Goal: Task Accomplishment & Management: Use online tool/utility

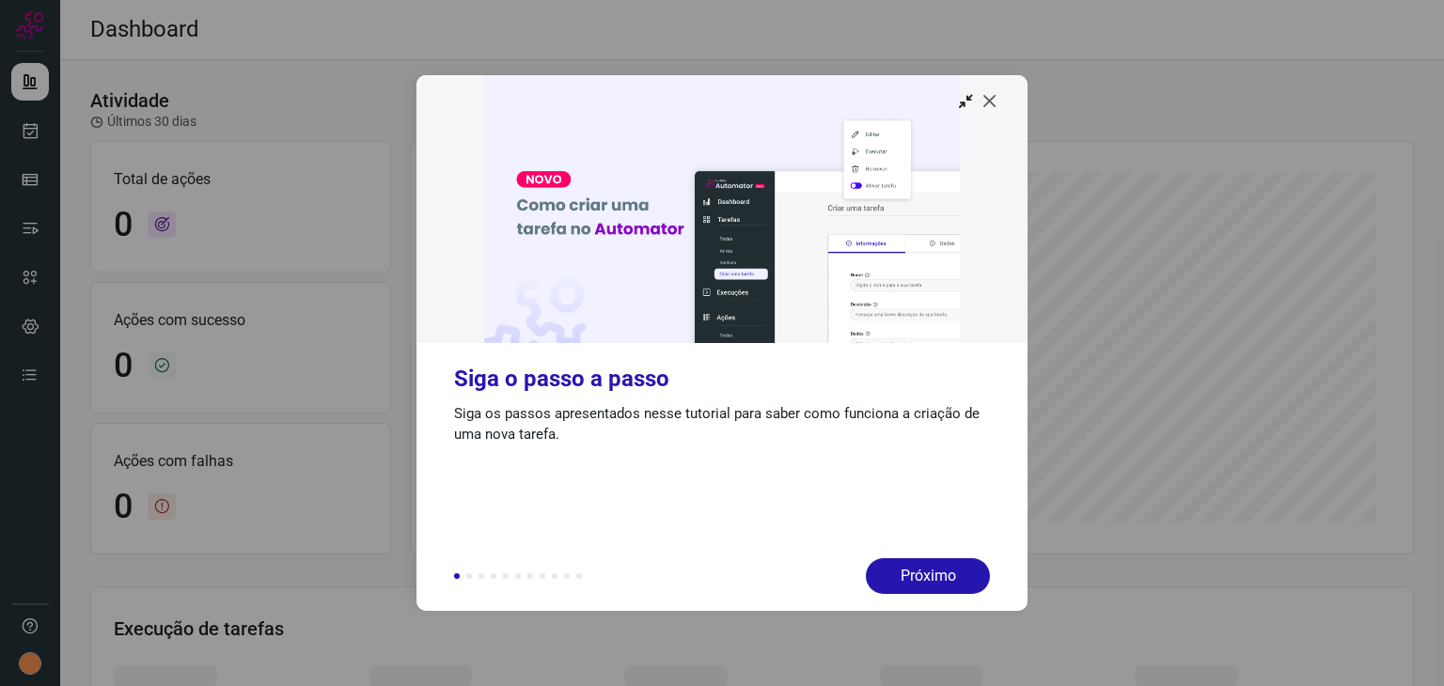
click at [992, 103] on icon at bounding box center [989, 100] width 19 height 19
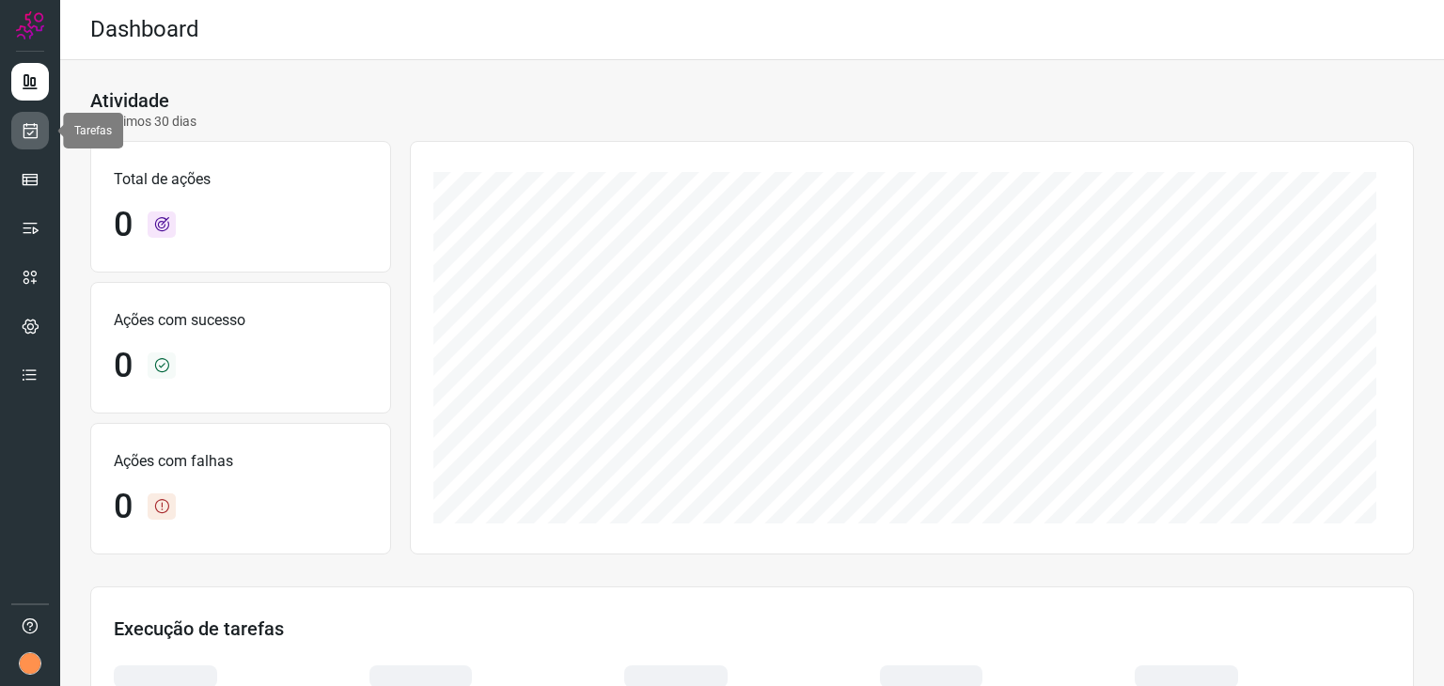
click at [23, 139] on icon at bounding box center [31, 130] width 20 height 19
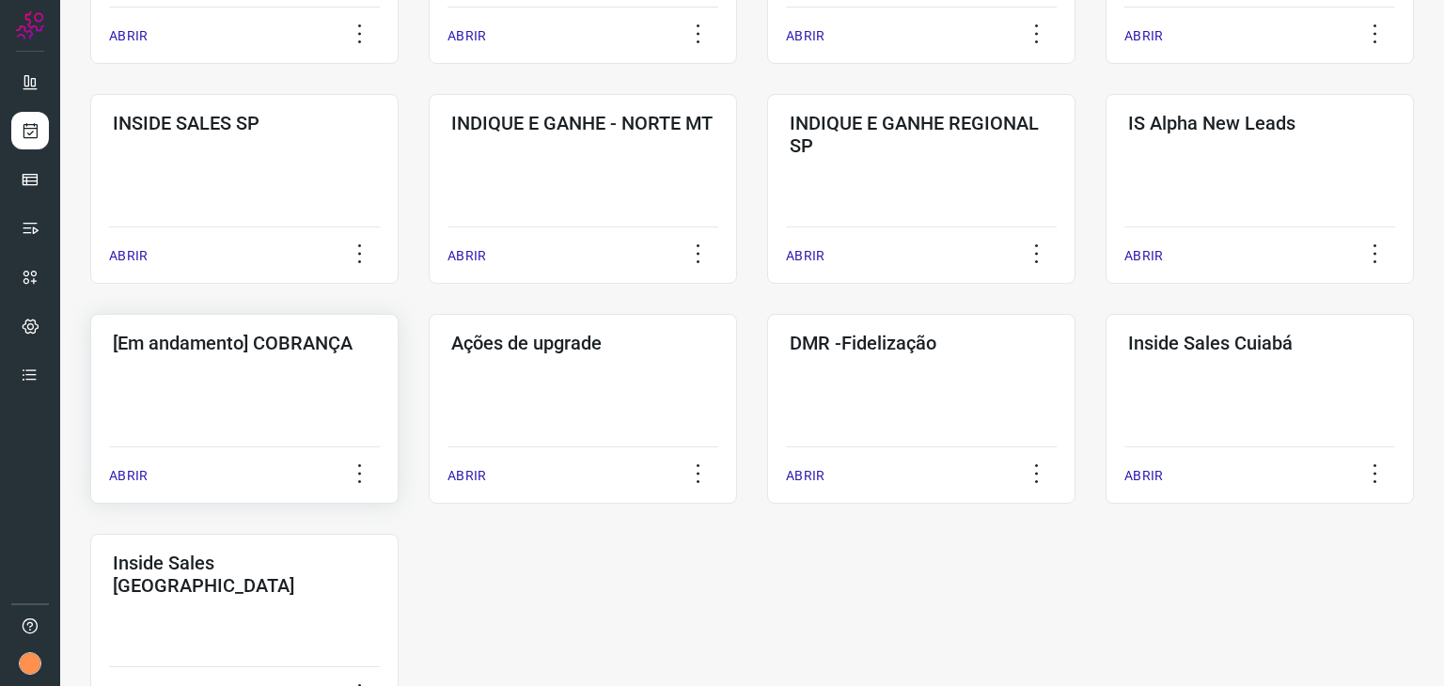
scroll to position [752, 0]
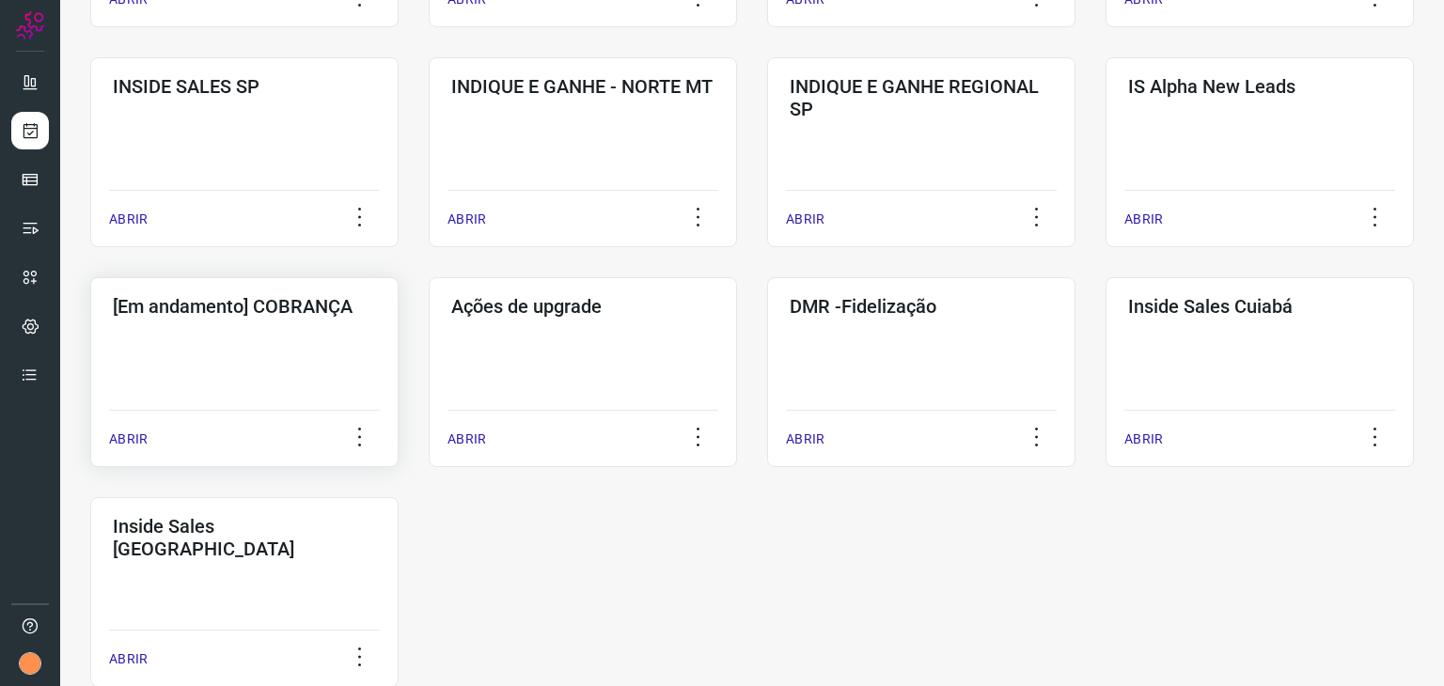
click at [271, 313] on h3 "[Em andamento] COBRANÇA" at bounding box center [244, 306] width 263 height 23
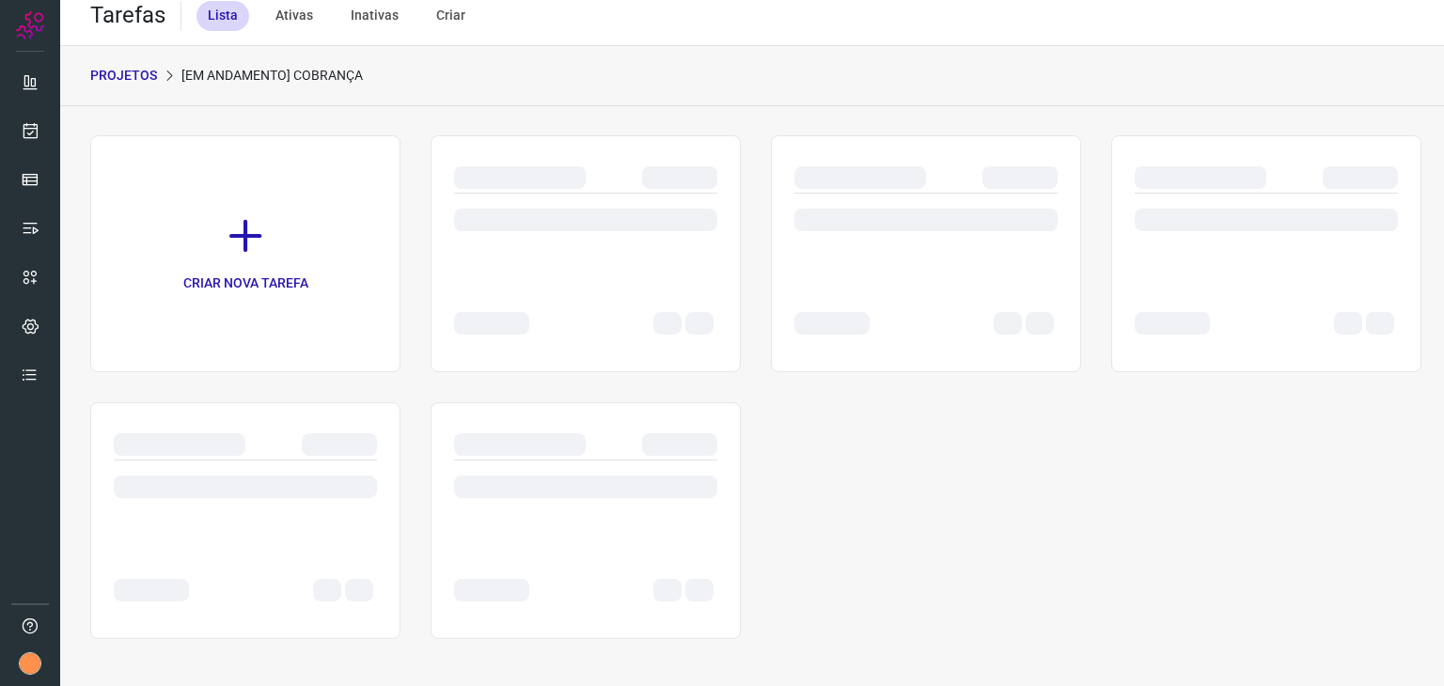
scroll to position [14, 0]
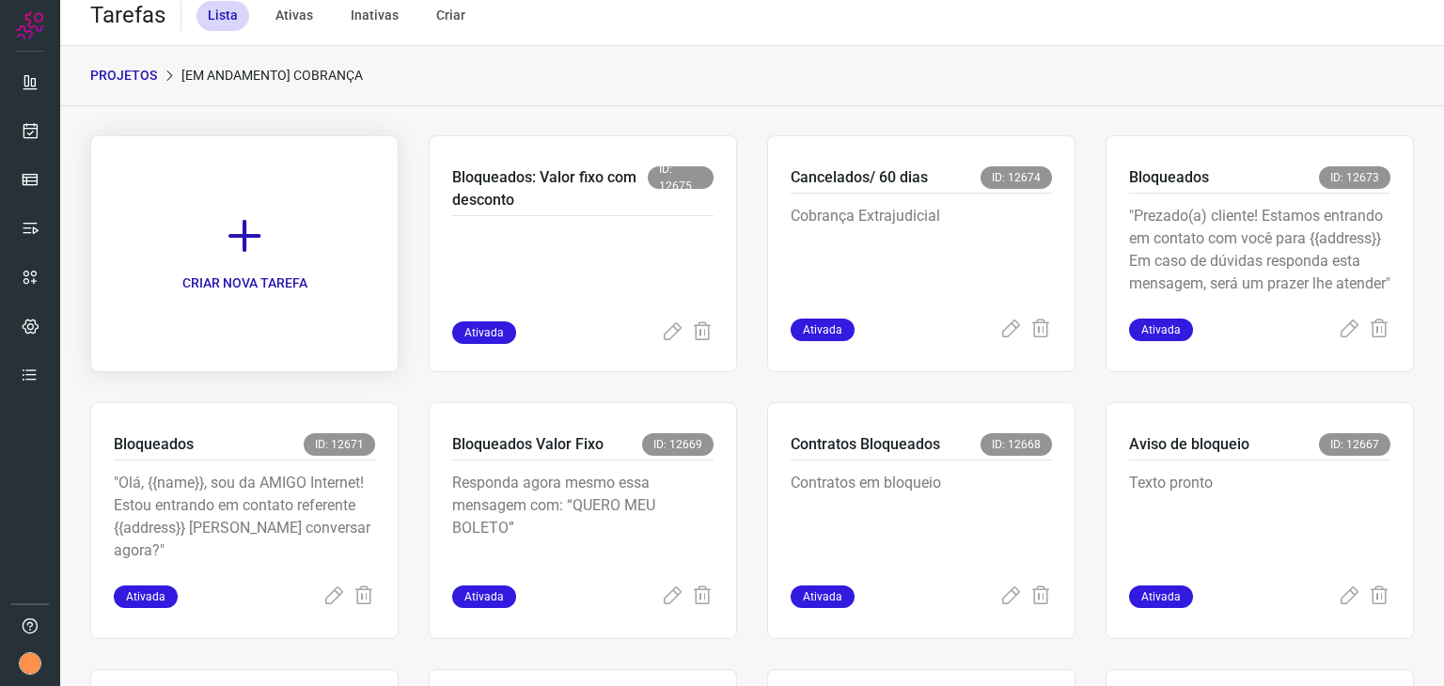
click at [267, 227] on link "CRIAR NOVA TAREFA" at bounding box center [244, 253] width 308 height 237
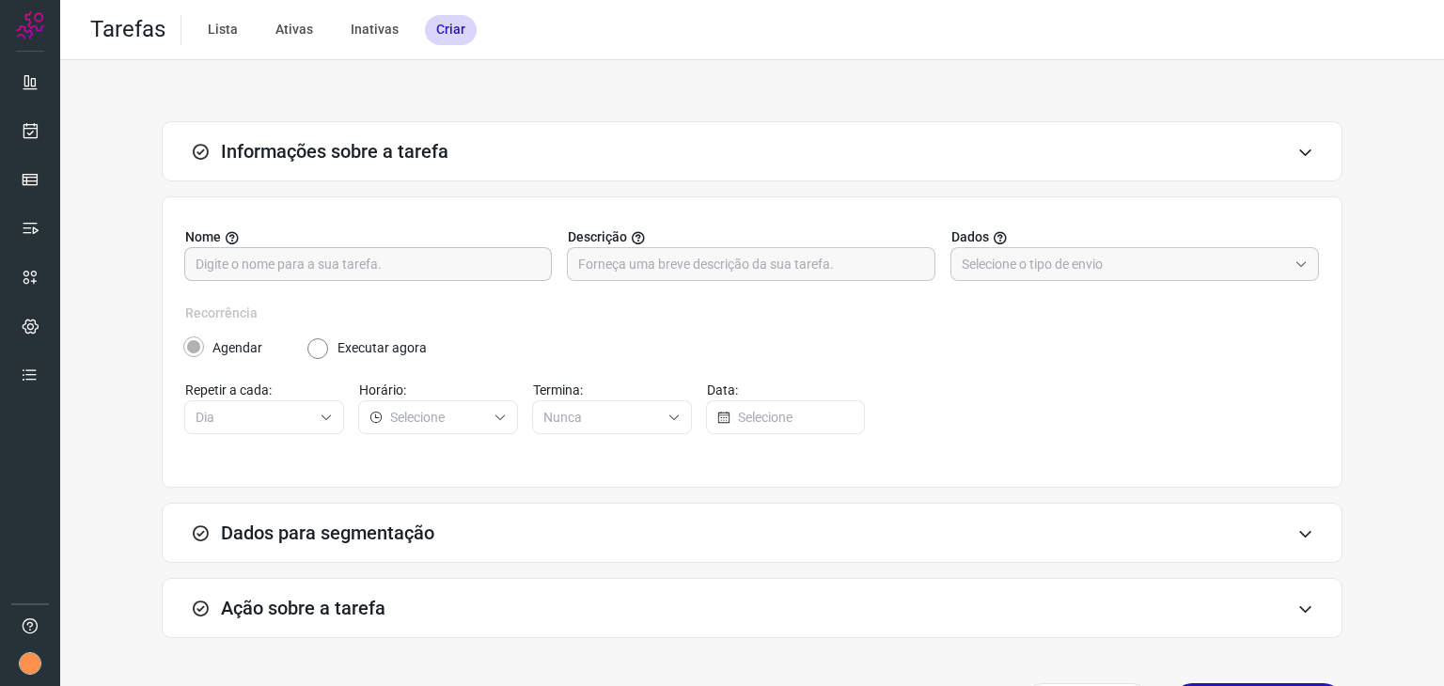
click at [354, 263] on input "text" at bounding box center [367, 264] width 345 height 32
type input "a"
type input "Ação pontual"
click at [820, 249] on input "text" at bounding box center [750, 264] width 345 height 32
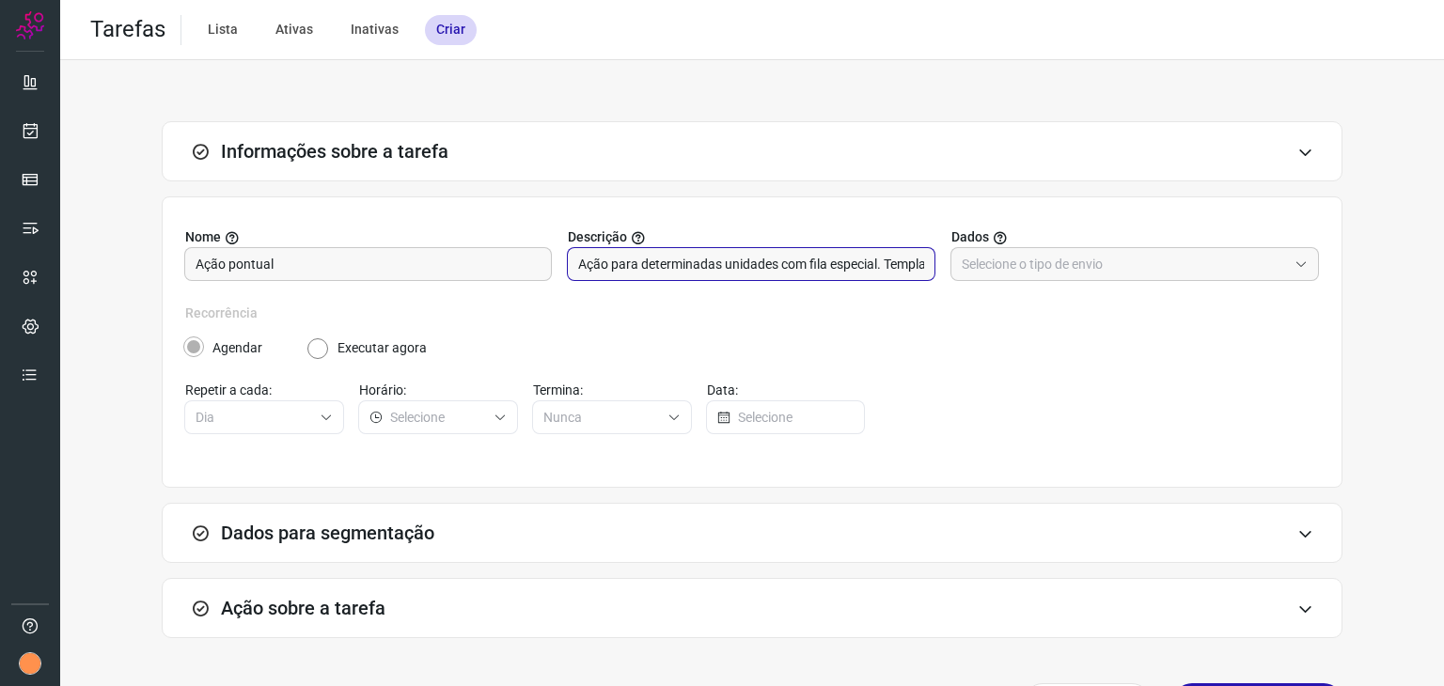
click at [793, 253] on input "Ação para determinadas unidades com fila especial. Template: Nosso contato" at bounding box center [750, 264] width 345 height 32
click at [881, 261] on input "Ação para determinadas unidades com fila especial. Template: Nosso contato" at bounding box center [750, 264] width 345 height 32
click at [887, 264] on input "Ação para determinadas unidades com fila especial. Template: Nosso contato" at bounding box center [750, 264] width 345 height 32
click at [906, 265] on input "Ação para determinadas unidades com fila especial. Template: Nosso contato" at bounding box center [750, 264] width 345 height 32
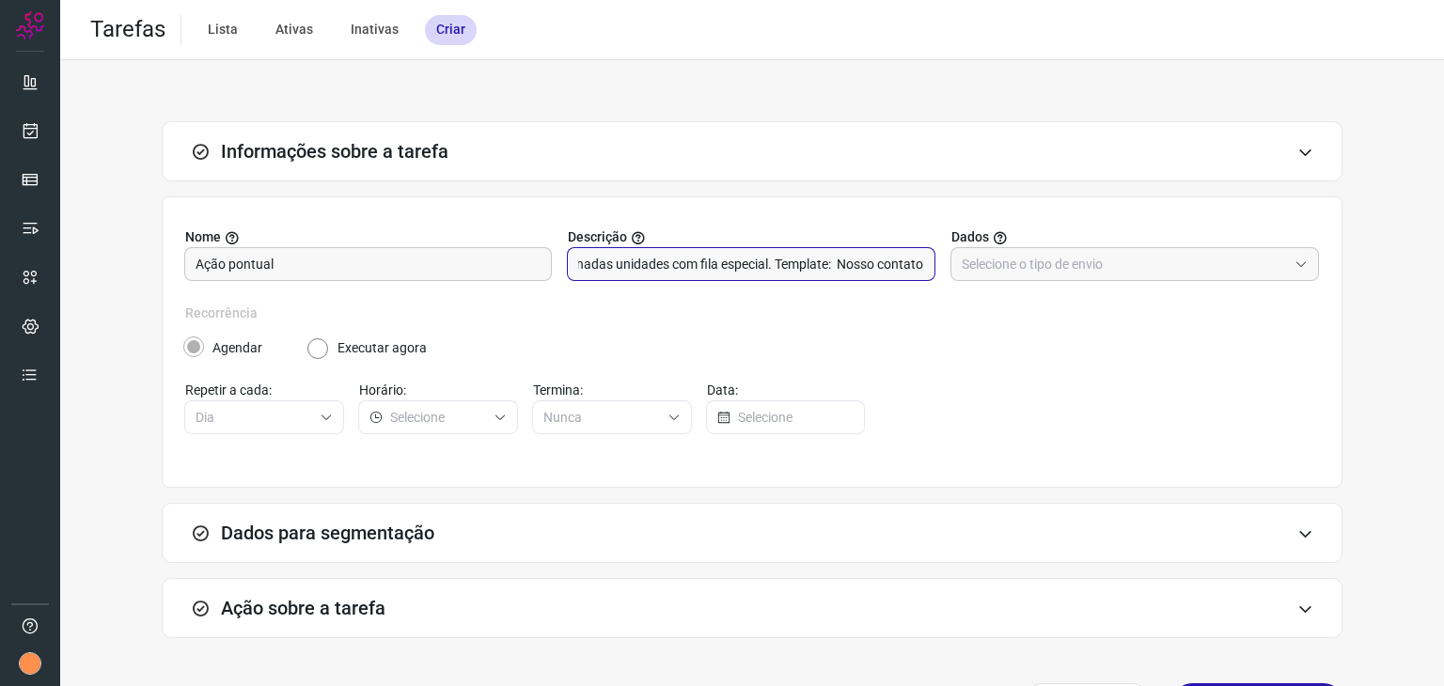
click at [910, 264] on input "Ação para determinadas unidades com fila especial. Template: Nosso contato" at bounding box center [750, 264] width 345 height 32
click at [822, 268] on input "Ação para determinadas unidades com fila especial. Template: Nosso contato" at bounding box center [750, 264] width 345 height 32
drag, startPoint x: 821, startPoint y: 268, endPoint x: 992, endPoint y: 266, distance: 171.1
click at [992, 266] on div "Nome Ação pontual Descrição Ação para determinadas unidades com fila especial. …" at bounding box center [751, 265] width 1133 height 76
paste input "Nosso contato {{address}} Podemos conversar agora?"
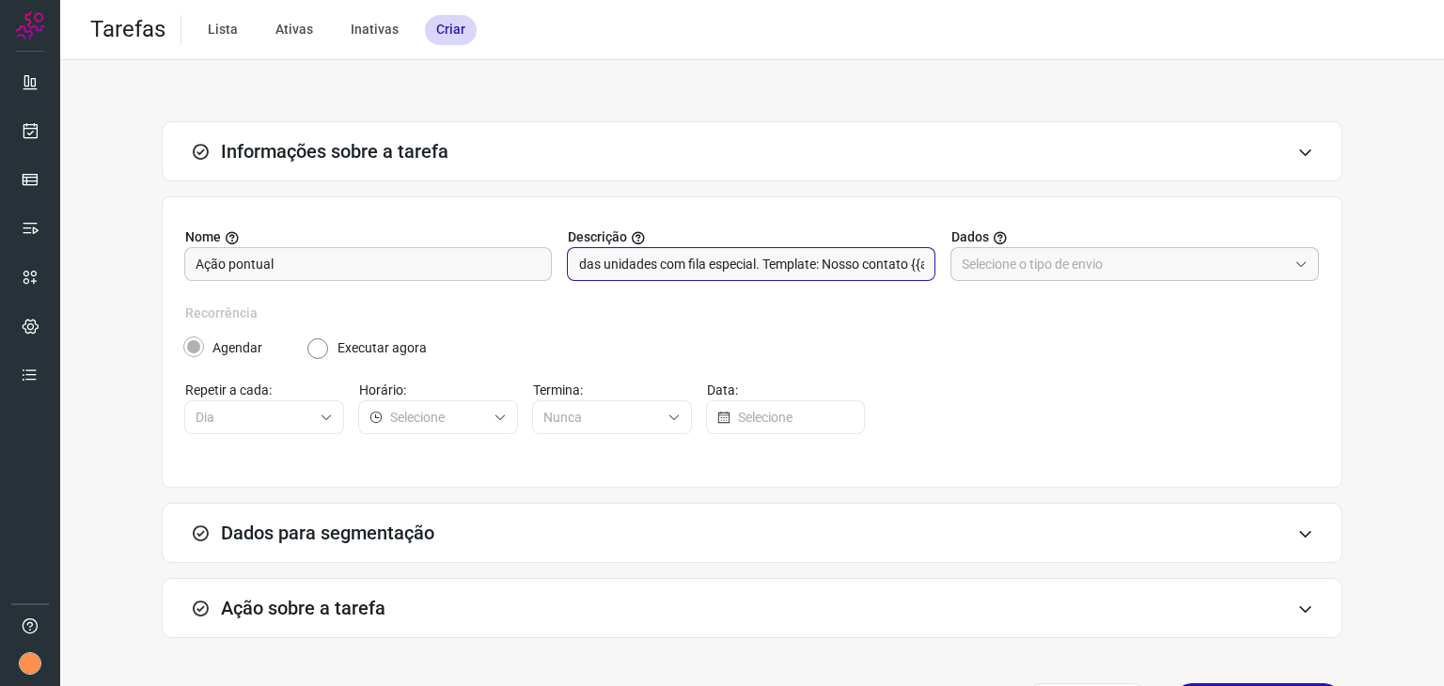
scroll to position [0, 346]
type input "Ação para determinadas unidades com fila especial. Template: Nosso contato {{ad…"
click at [1066, 264] on input "text" at bounding box center [1123, 264] width 325 height 32
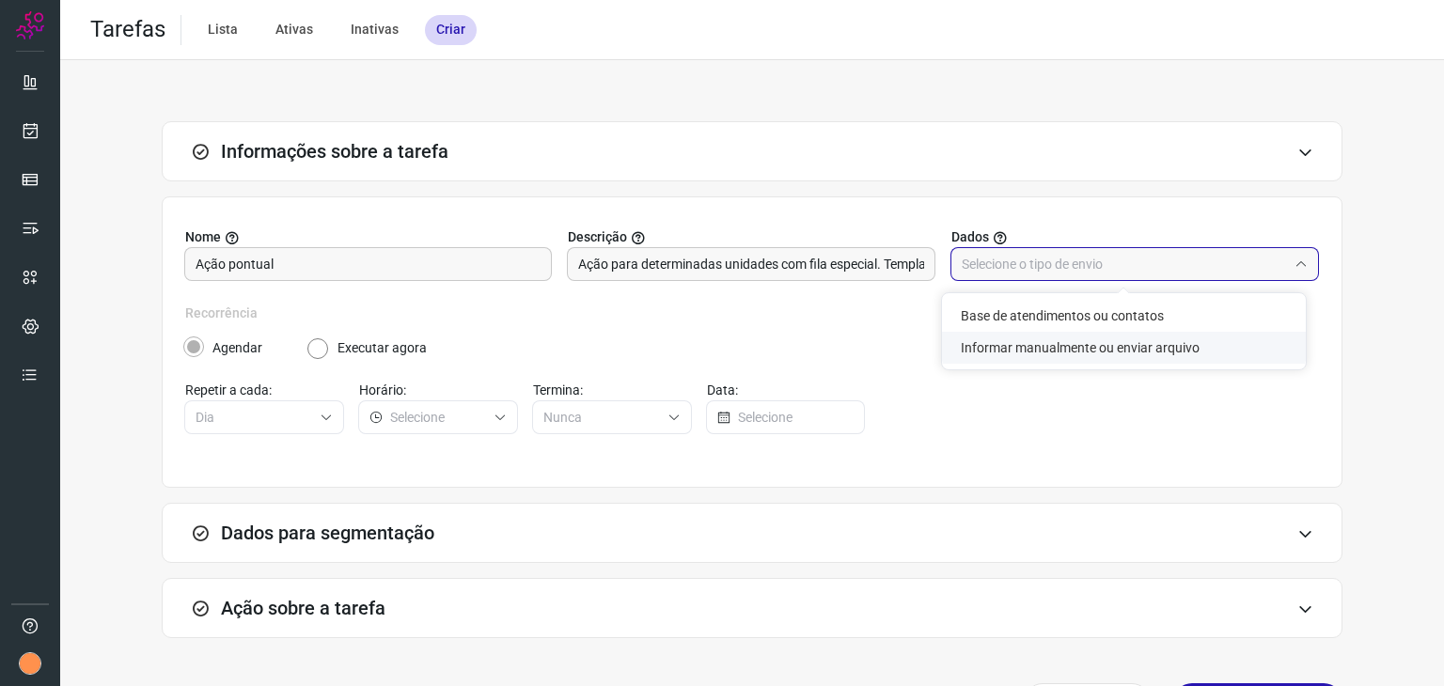
click at [1064, 354] on li "Informar manualmente ou enviar arquivo" at bounding box center [1124, 348] width 364 height 32
type input "Informar manualmente ou enviar arquivo"
radio input "false"
radio input "true"
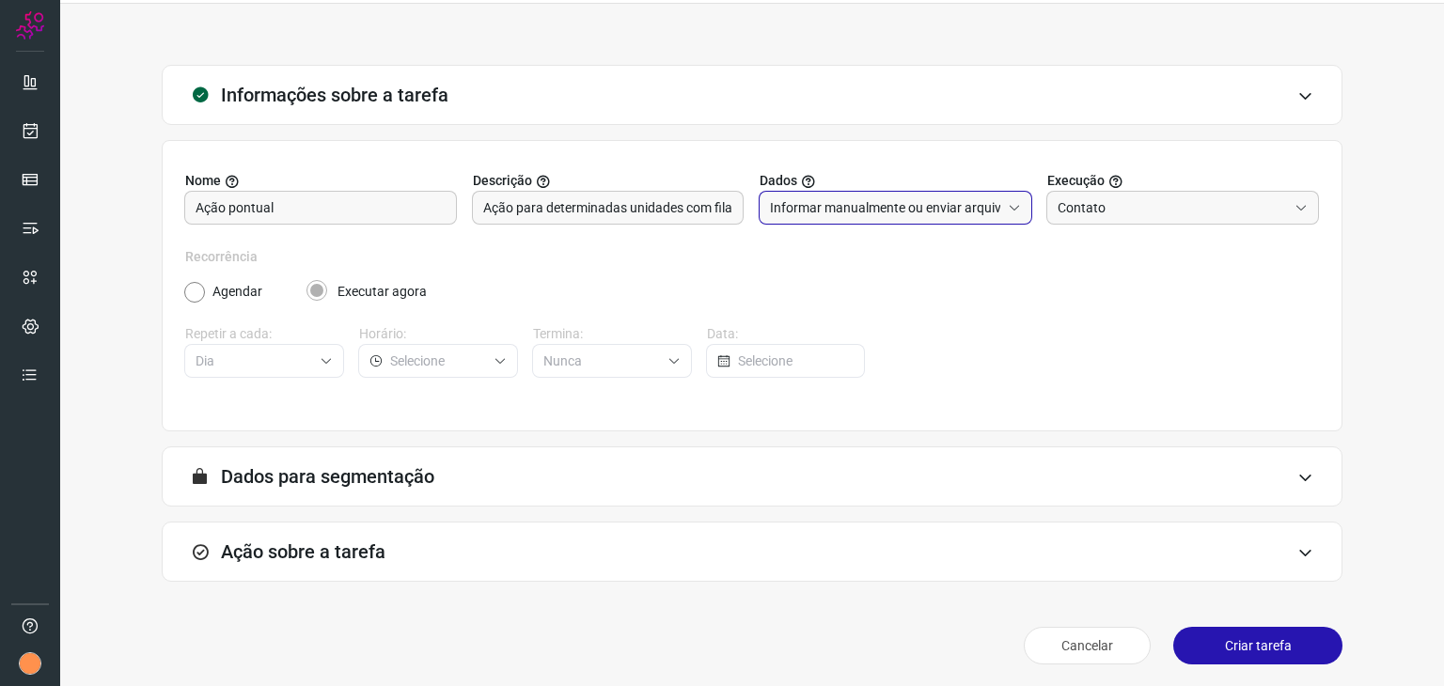
scroll to position [60, 0]
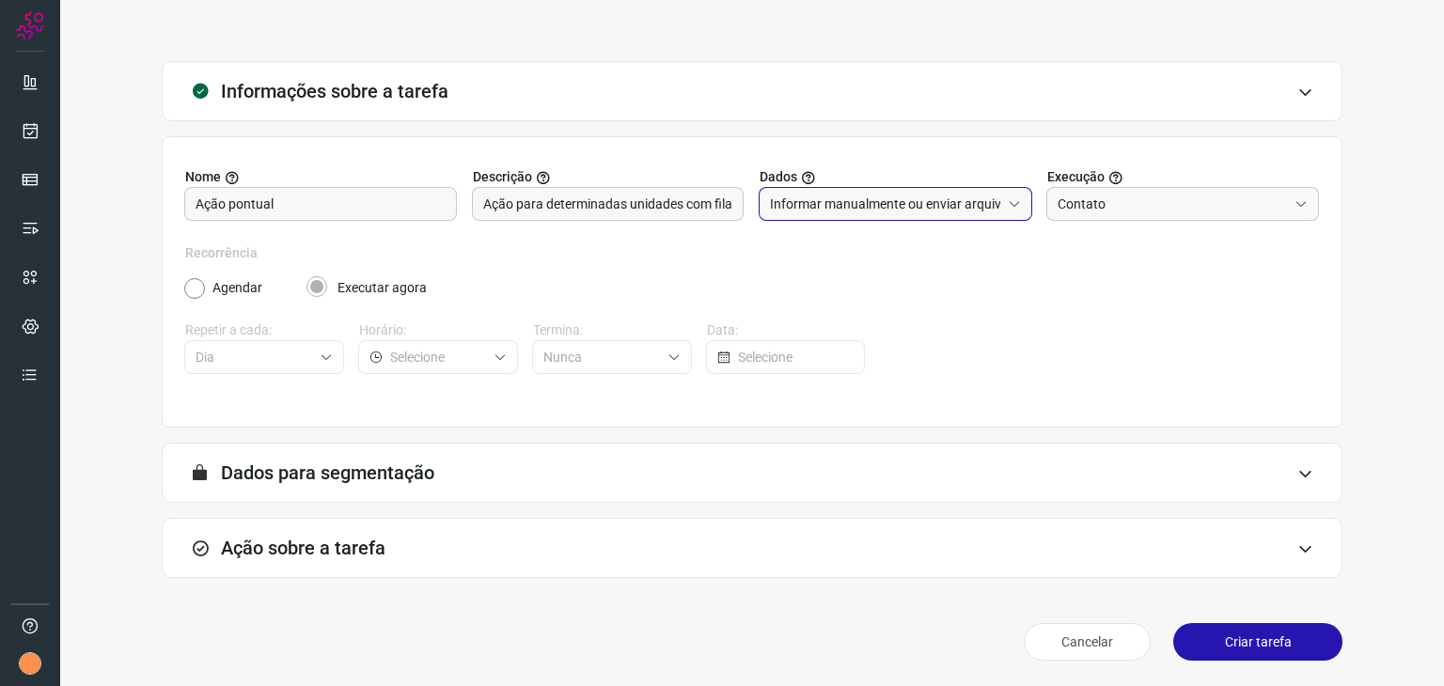
click at [434, 477] on h3 "Dados para segmentação" at bounding box center [327, 472] width 213 height 23
drag, startPoint x: 412, startPoint y: 546, endPoint x: 425, endPoint y: 539, distance: 15.2
click at [412, 545] on div "Ação sobre a tarefa" at bounding box center [752, 548] width 1180 height 60
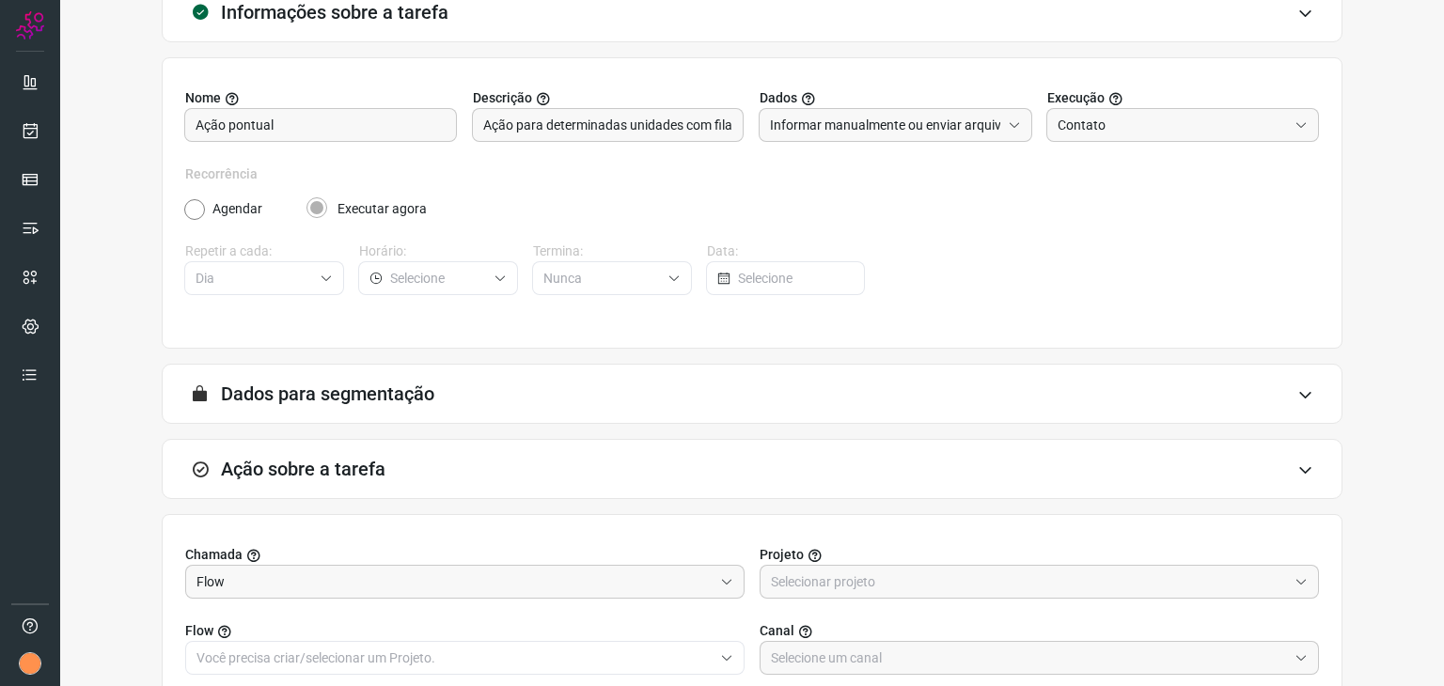
scroll to position [357, 0]
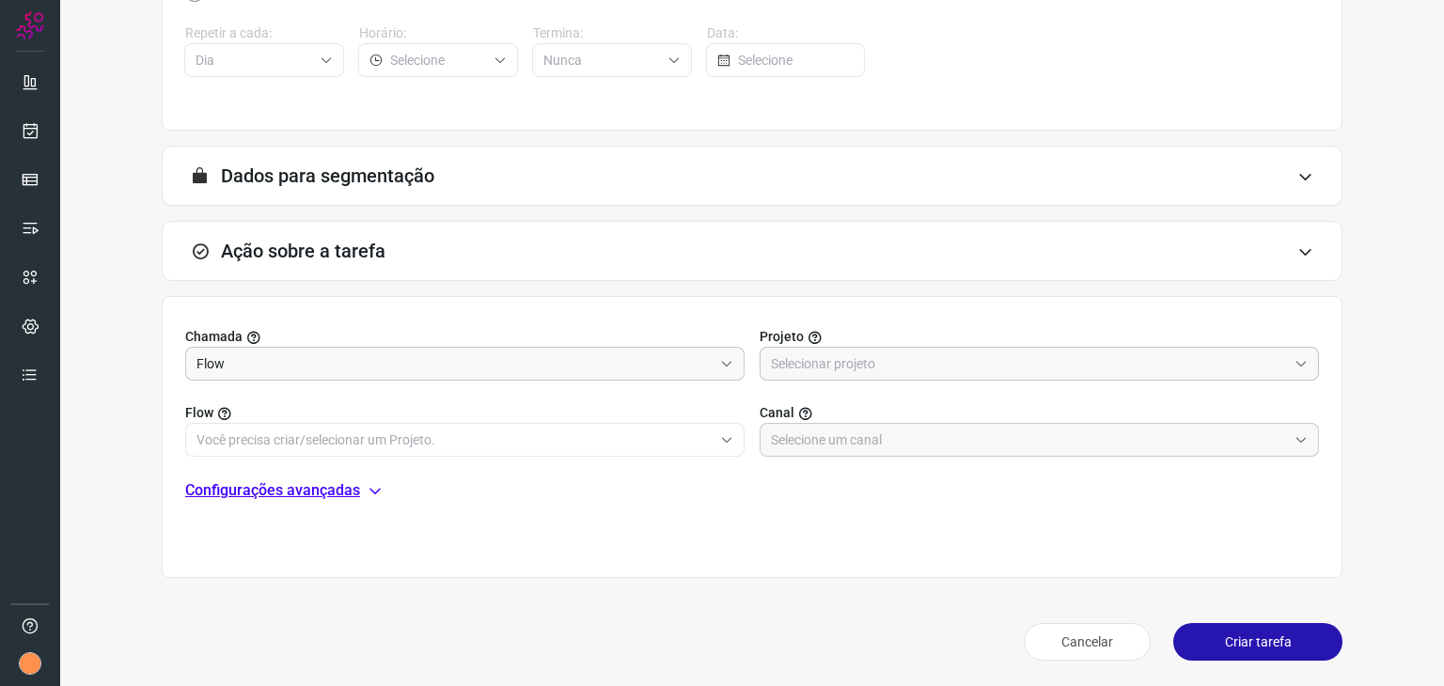
click at [907, 363] on input "text" at bounding box center [1029, 364] width 516 height 32
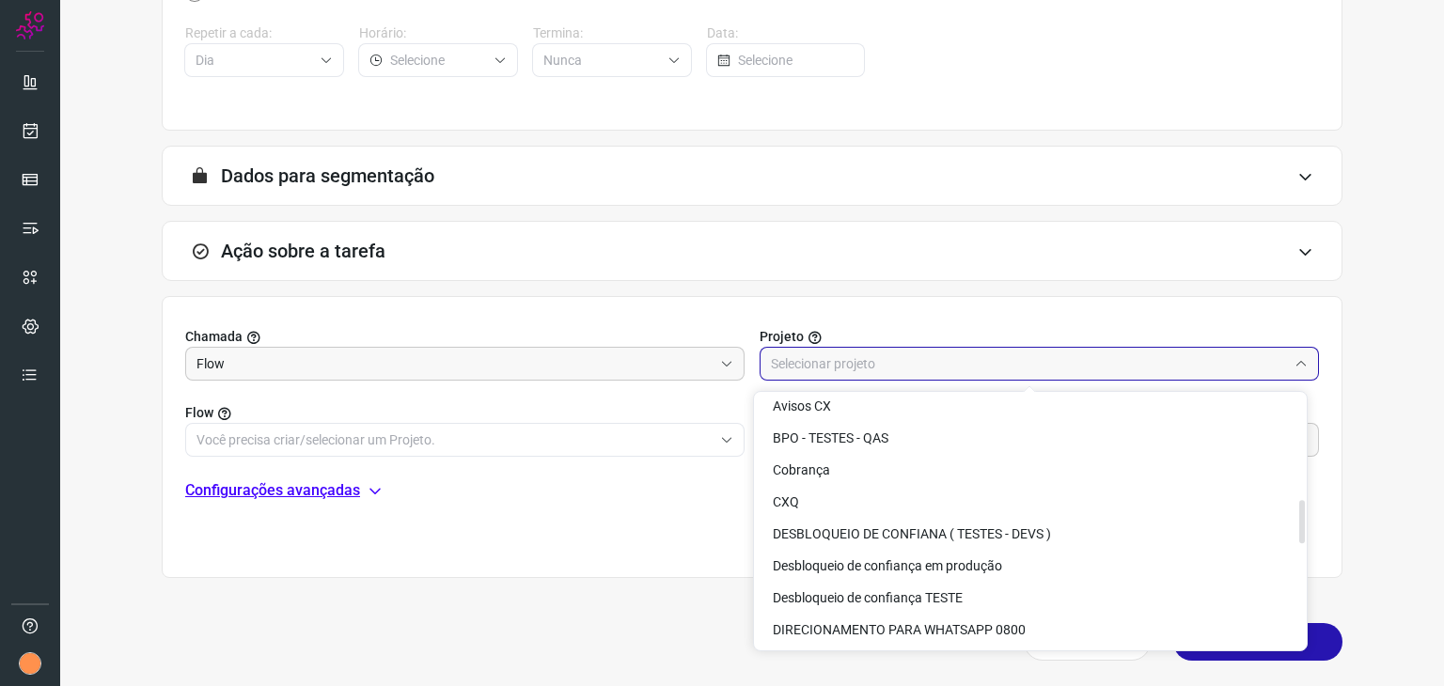
scroll to position [658, 0]
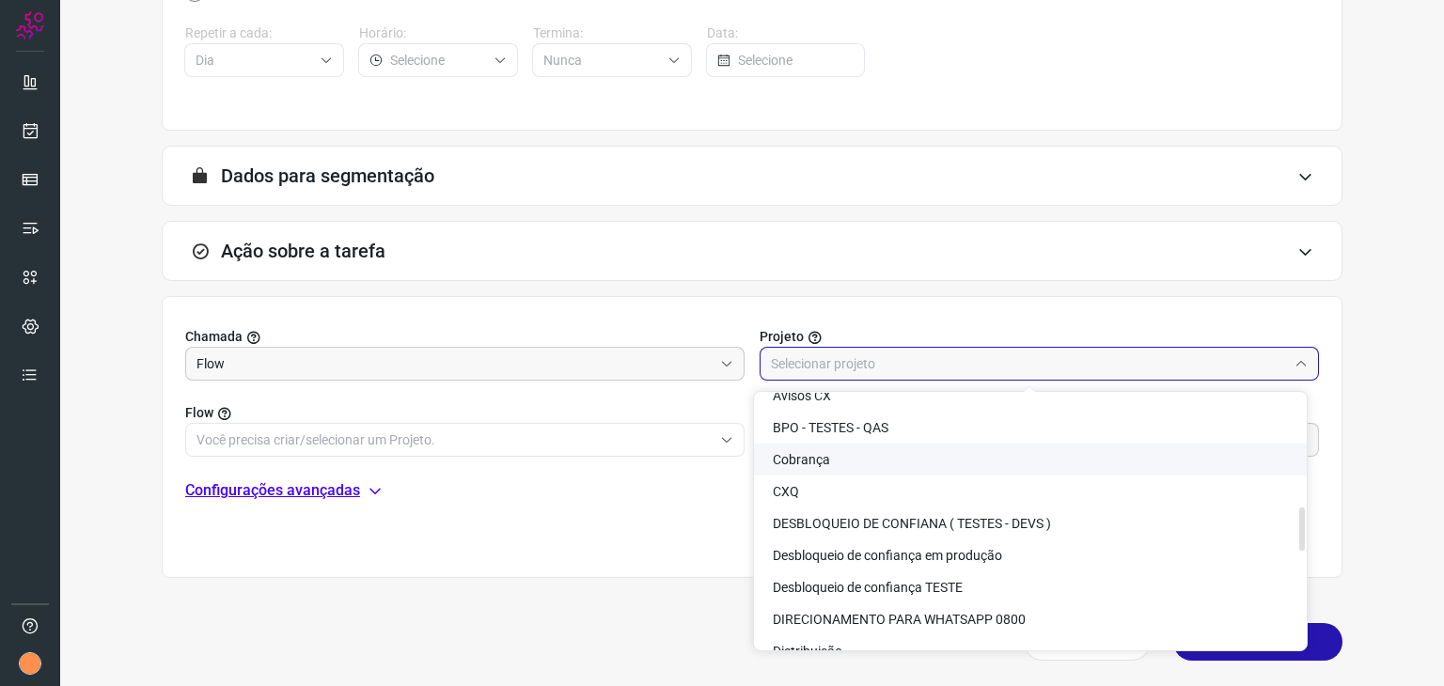
click at [955, 461] on li "Cobrança" at bounding box center [1030, 460] width 553 height 32
type input "Cobrança"
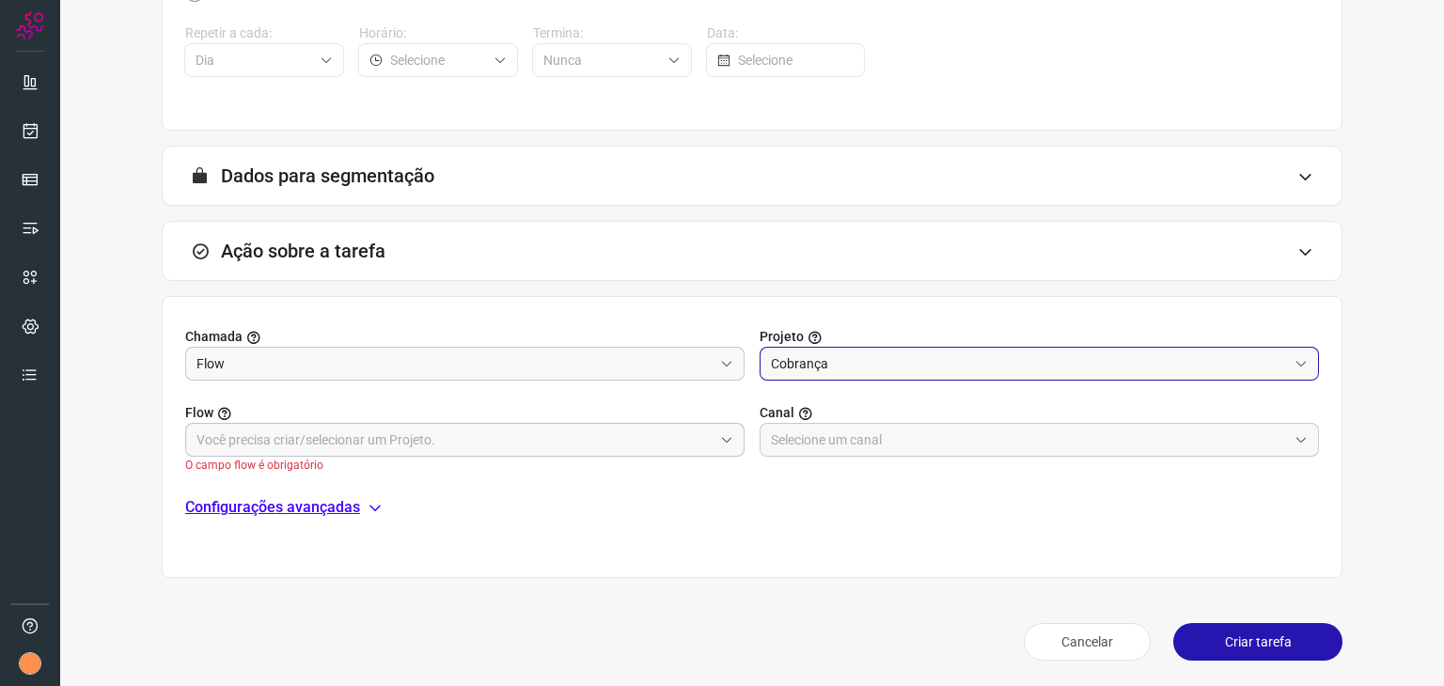
click at [542, 455] on div at bounding box center [464, 440] width 559 height 34
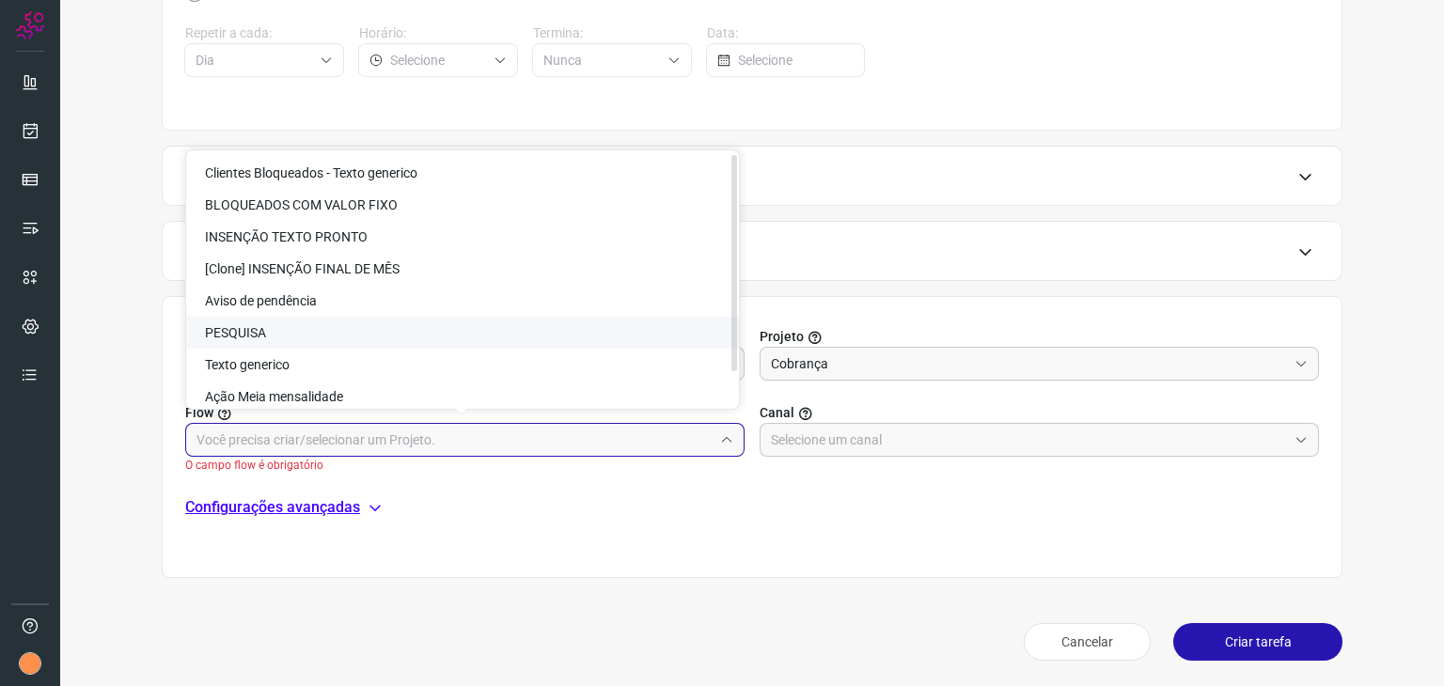
scroll to position [41, 0]
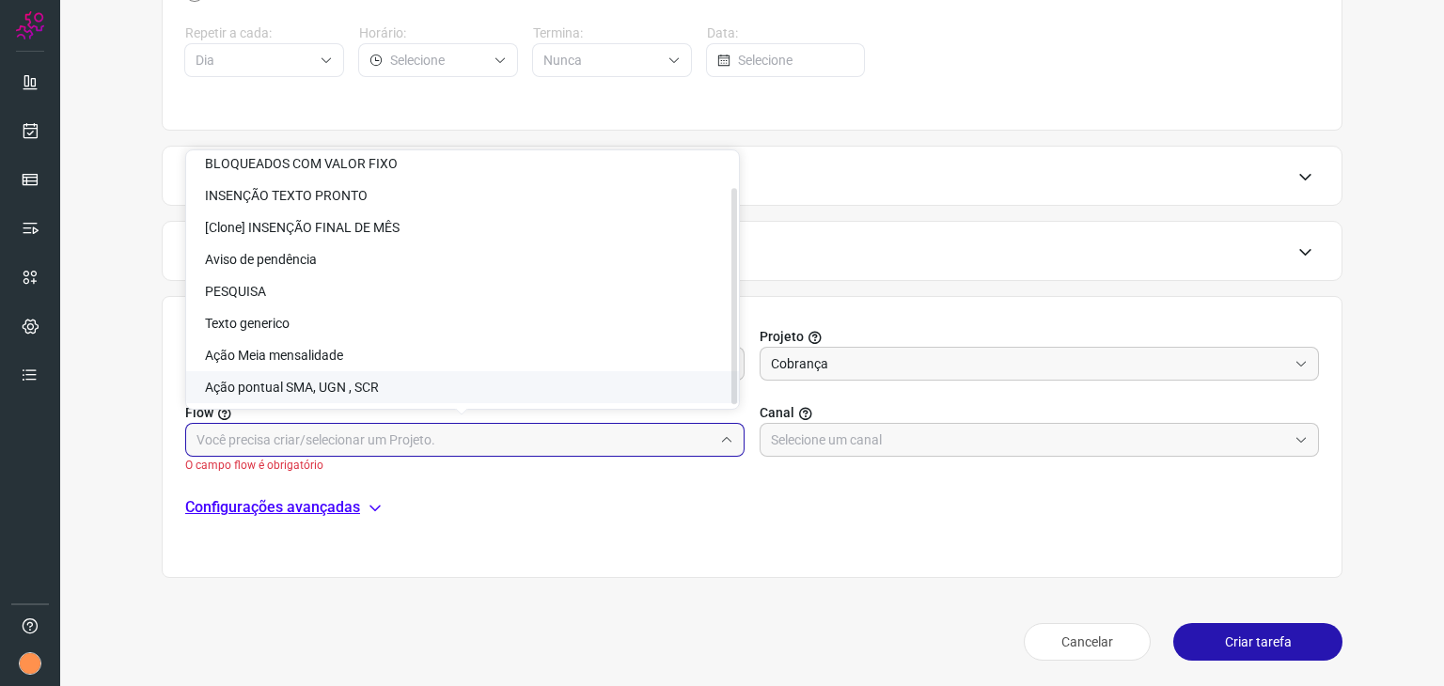
click at [355, 395] on li "Ação pontual SMA, UGN , SCR" at bounding box center [462, 387] width 553 height 32
type input "Ação pontual SMA, UGN , SCR"
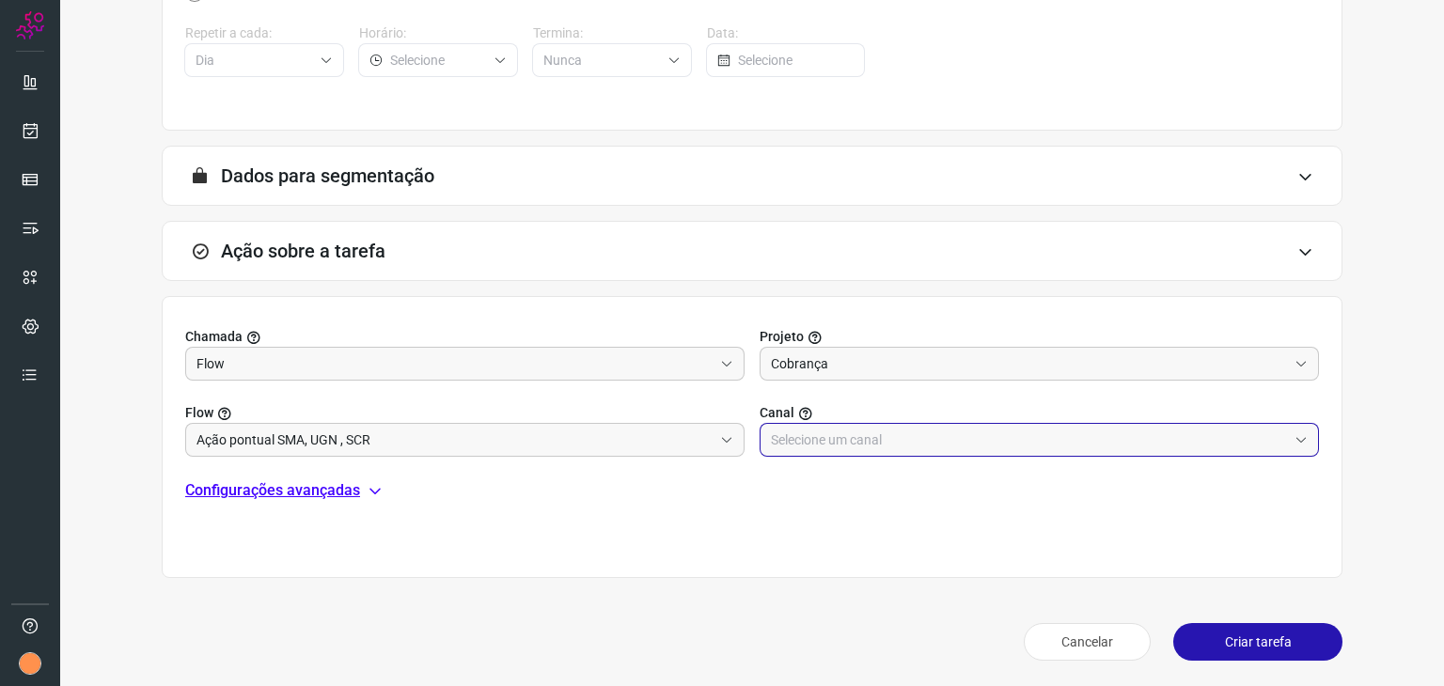
click at [887, 430] on input "text" at bounding box center [1029, 440] width 516 height 32
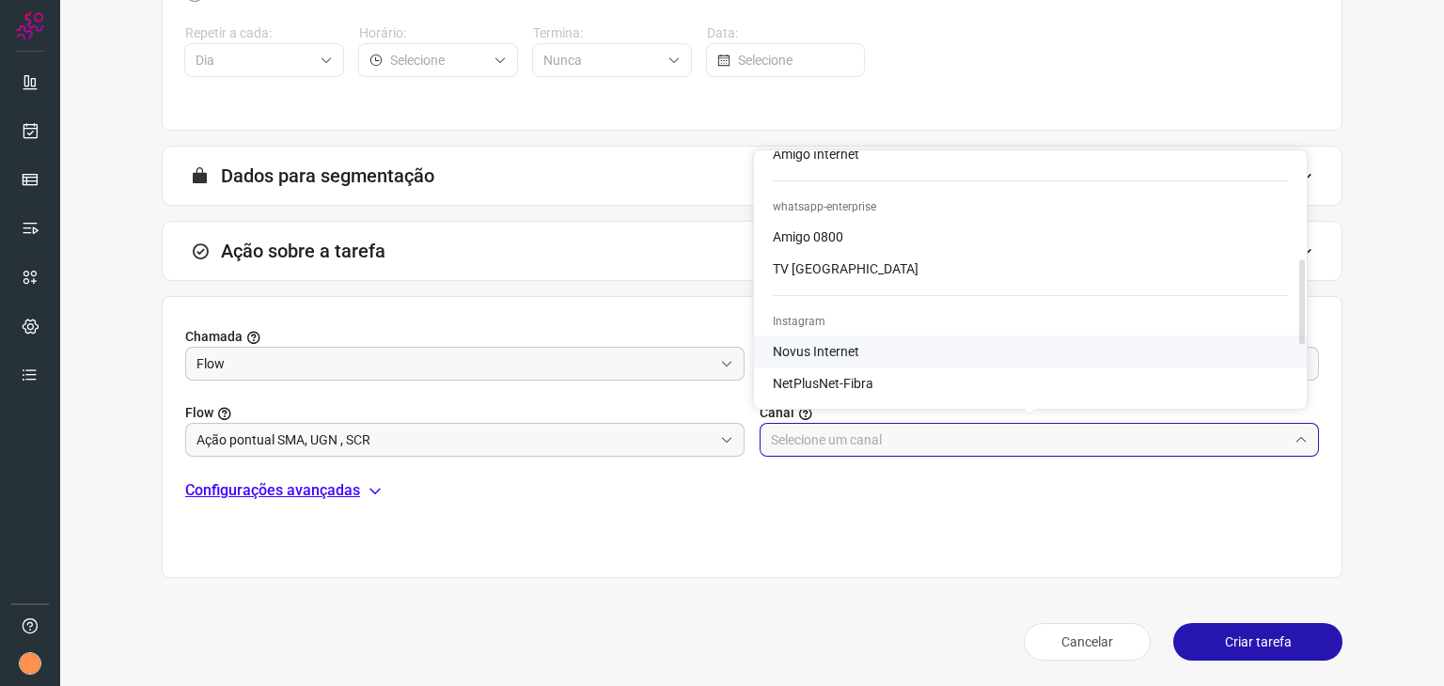
scroll to position [320, 0]
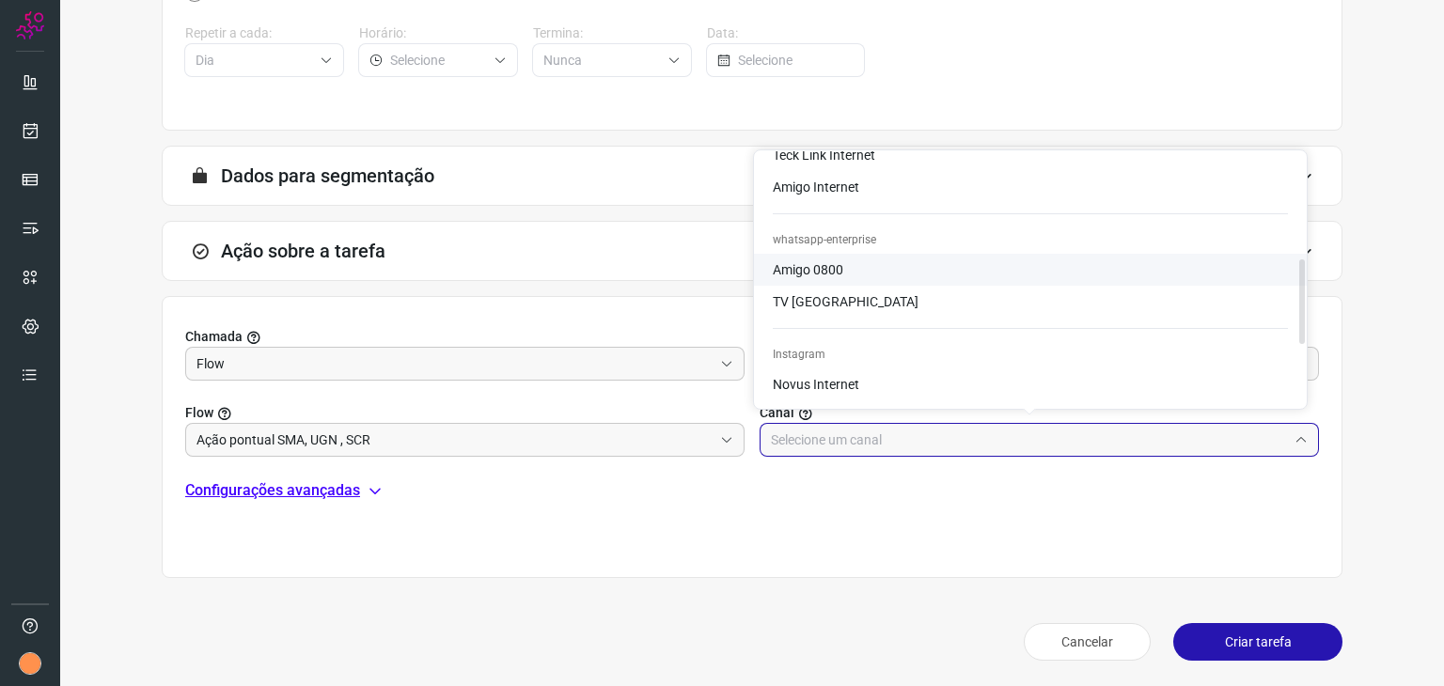
click at [825, 272] on span "Amigo 0800" at bounding box center [808, 269] width 70 height 15
type input "Amigo 0800"
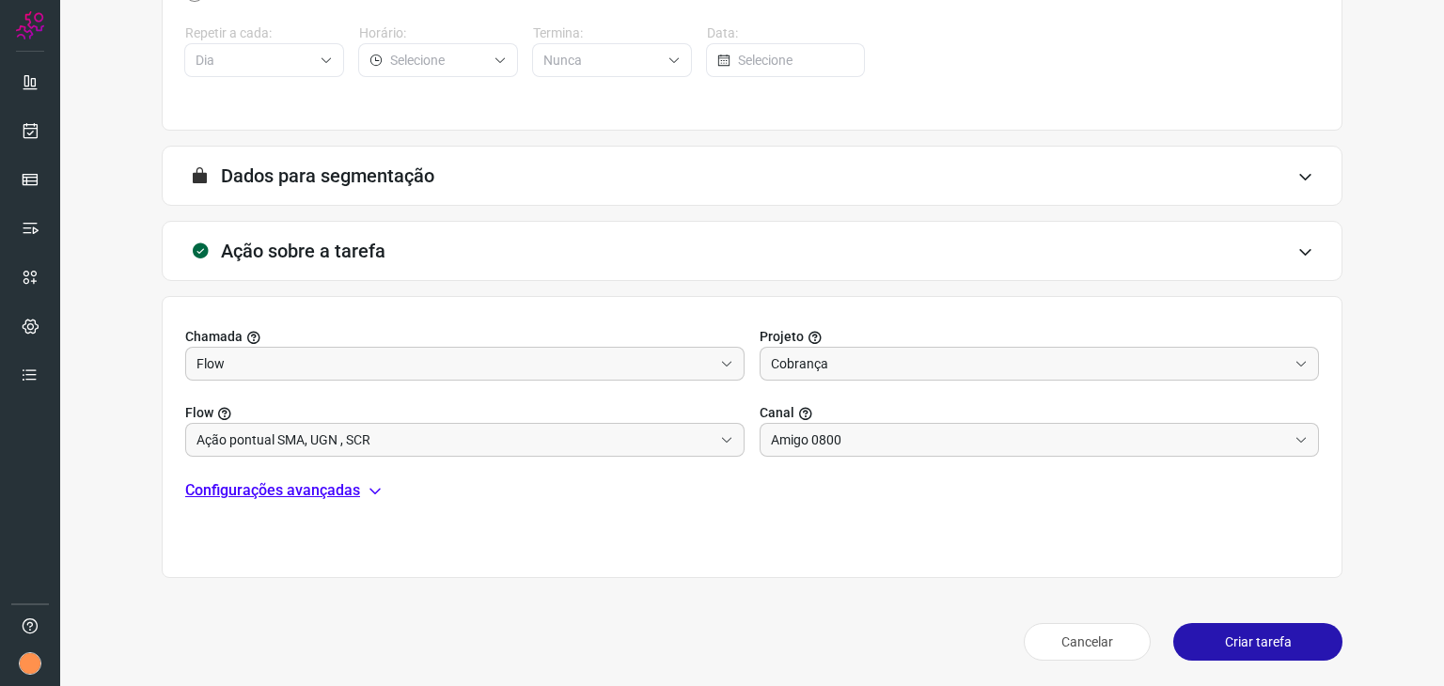
click at [348, 486] on p "Configurações avançadas" at bounding box center [272, 490] width 175 height 23
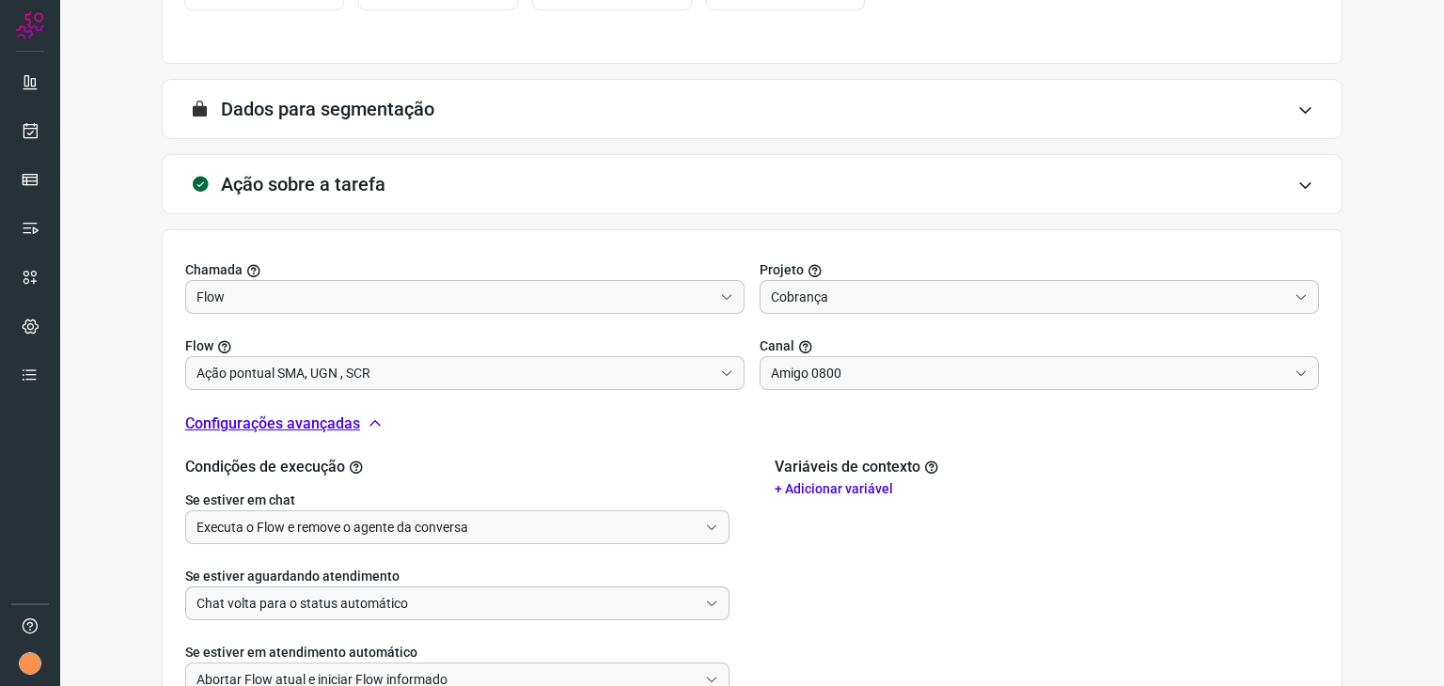
scroll to position [545, 0]
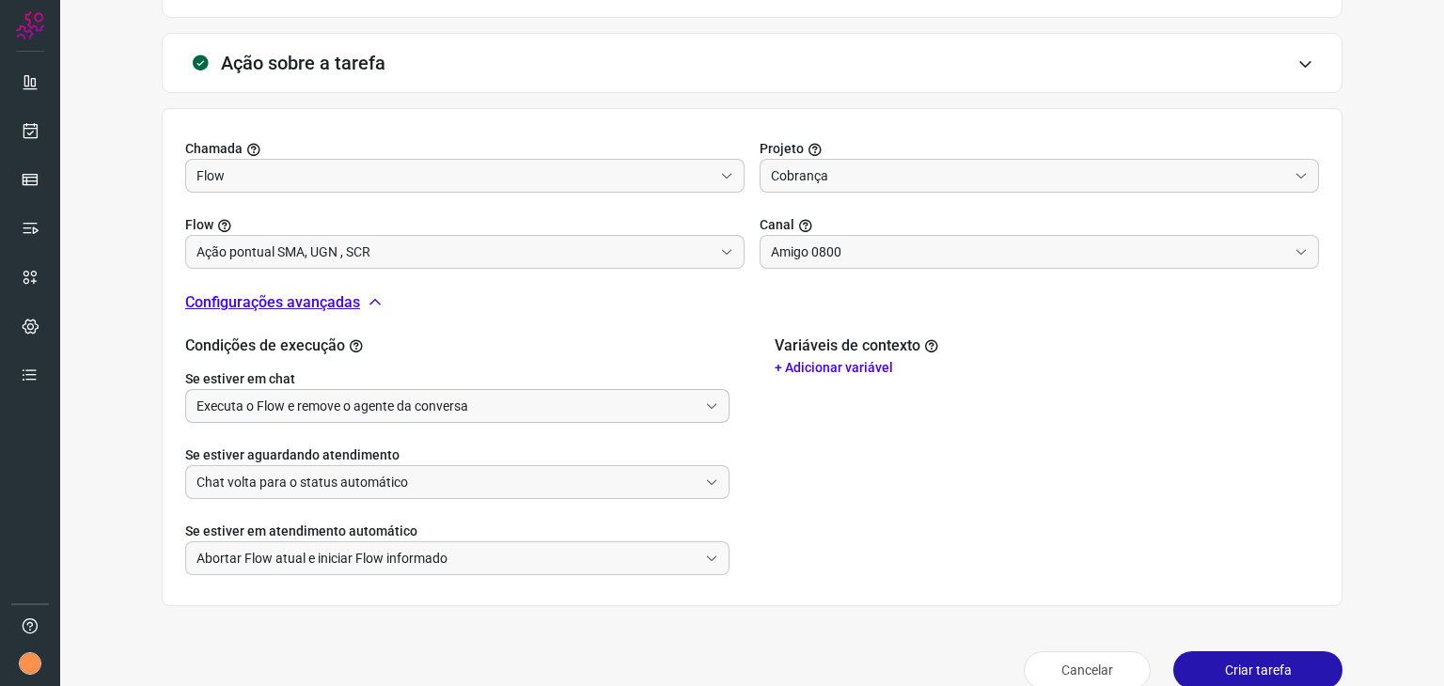
click at [352, 404] on input "Executa o Flow e remove o agente da conversa" at bounding box center [446, 406] width 501 height 32
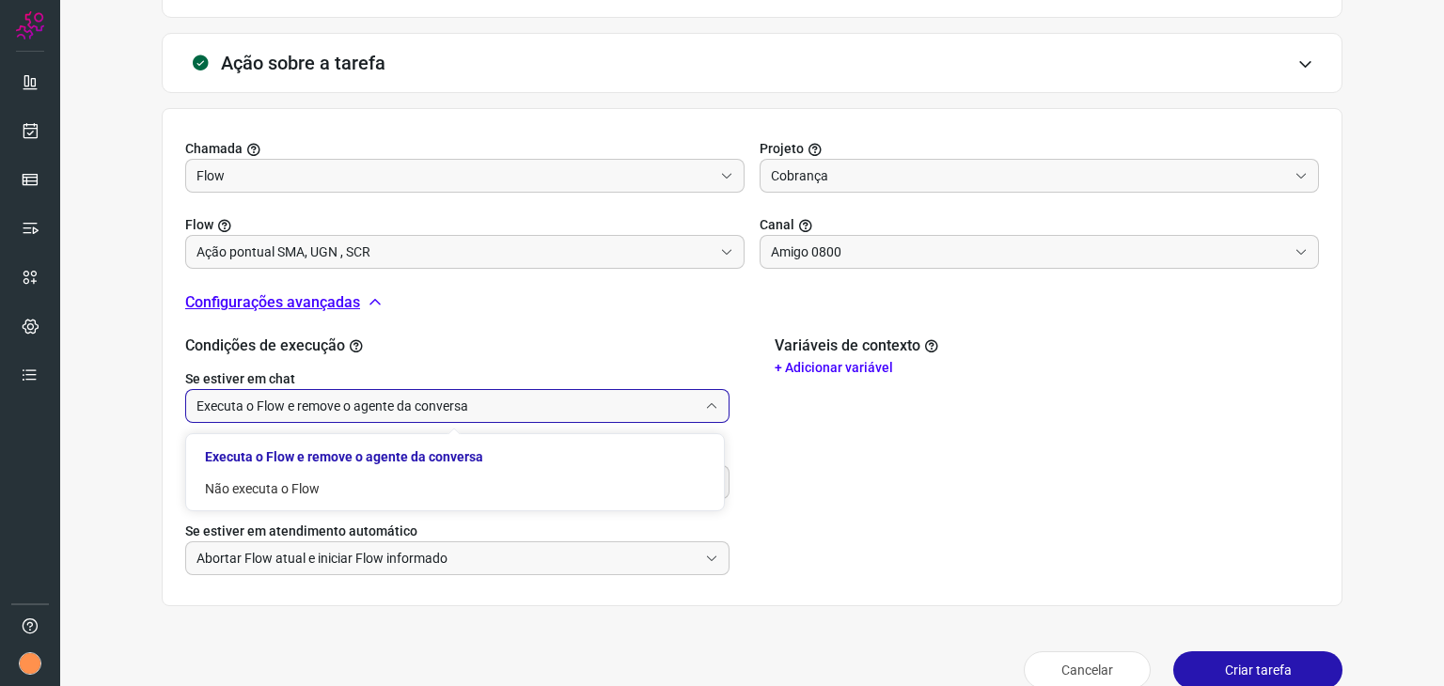
click at [351, 404] on input "Executa o Flow e remove o agente da conversa" at bounding box center [446, 406] width 501 height 32
click at [340, 471] on input "Chat volta para o status automático" at bounding box center [446, 482] width 501 height 32
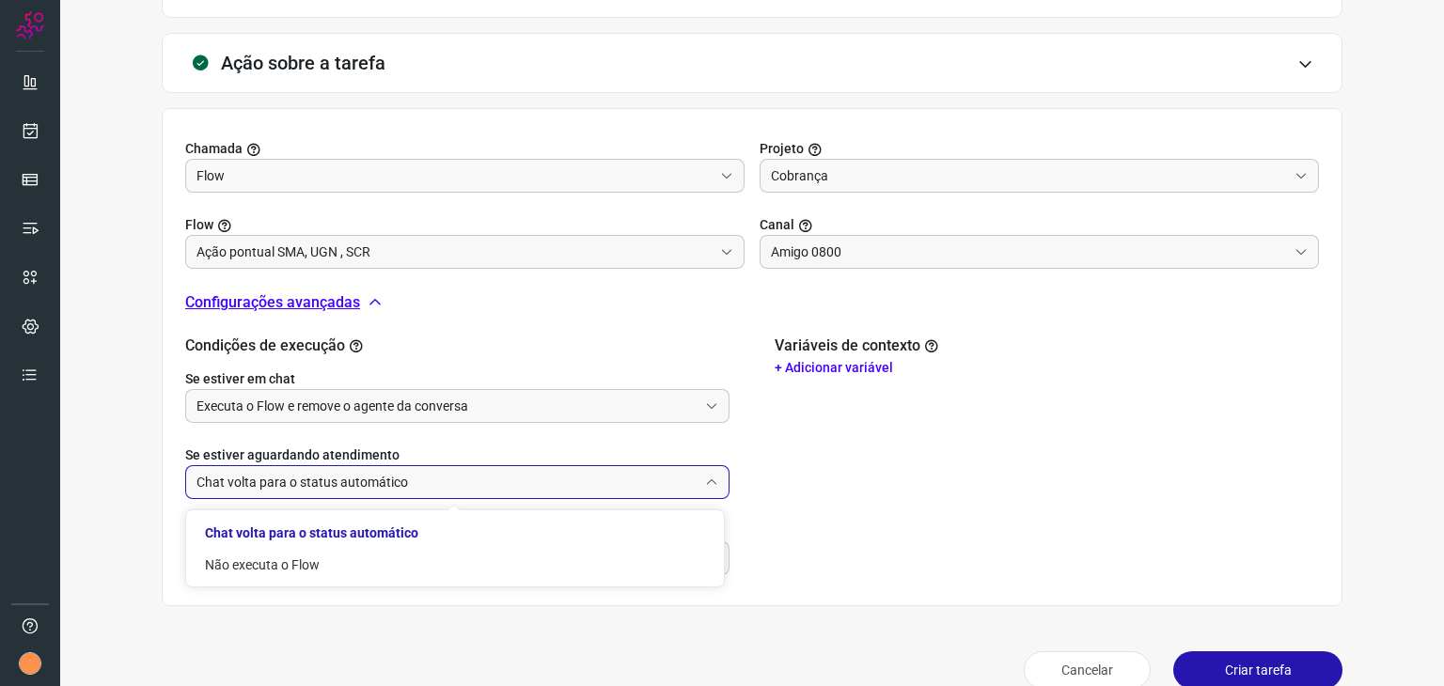
click at [340, 471] on input "Chat volta para o status automático" at bounding box center [446, 482] width 501 height 32
click at [810, 369] on p "+ Adicionar variável" at bounding box center [1046, 368] width 544 height 20
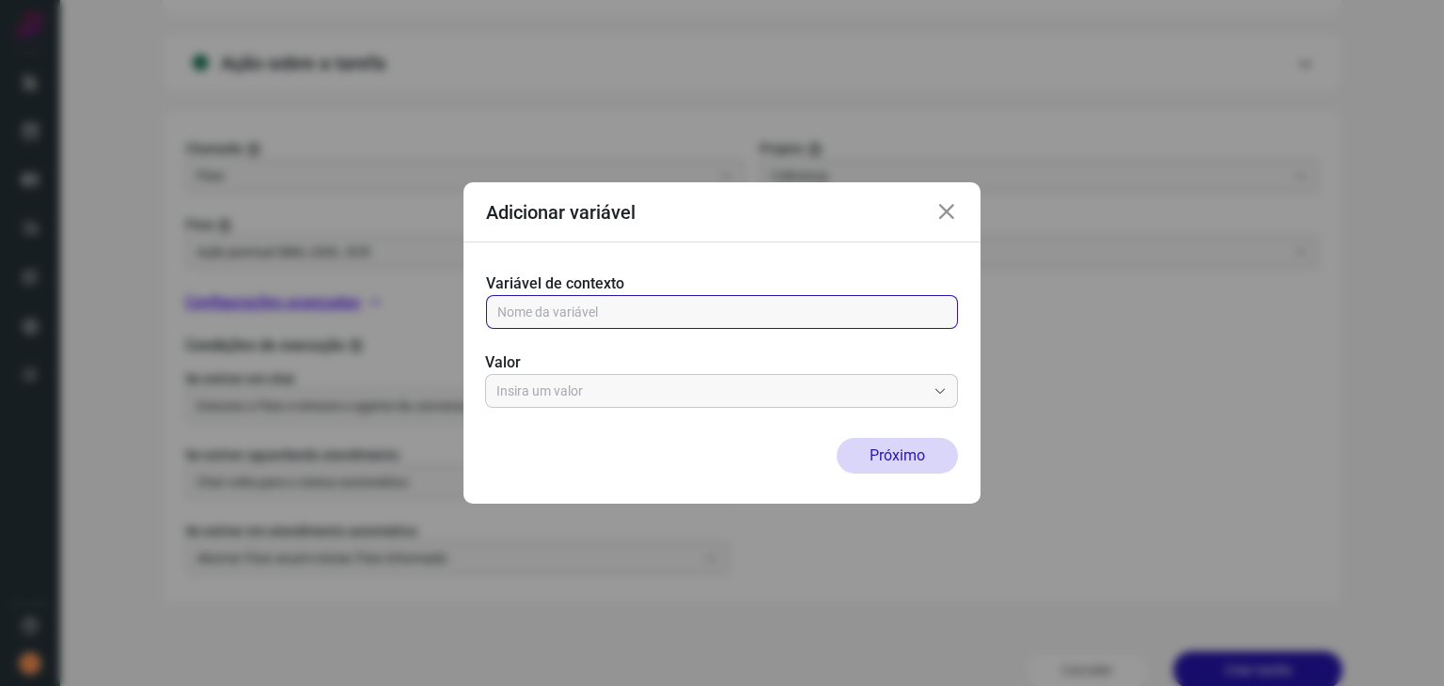
click at [661, 314] on input "text" at bounding box center [721, 312] width 449 height 32
type input "address"
click at [636, 396] on input "text" at bounding box center [711, 391] width 430 height 32
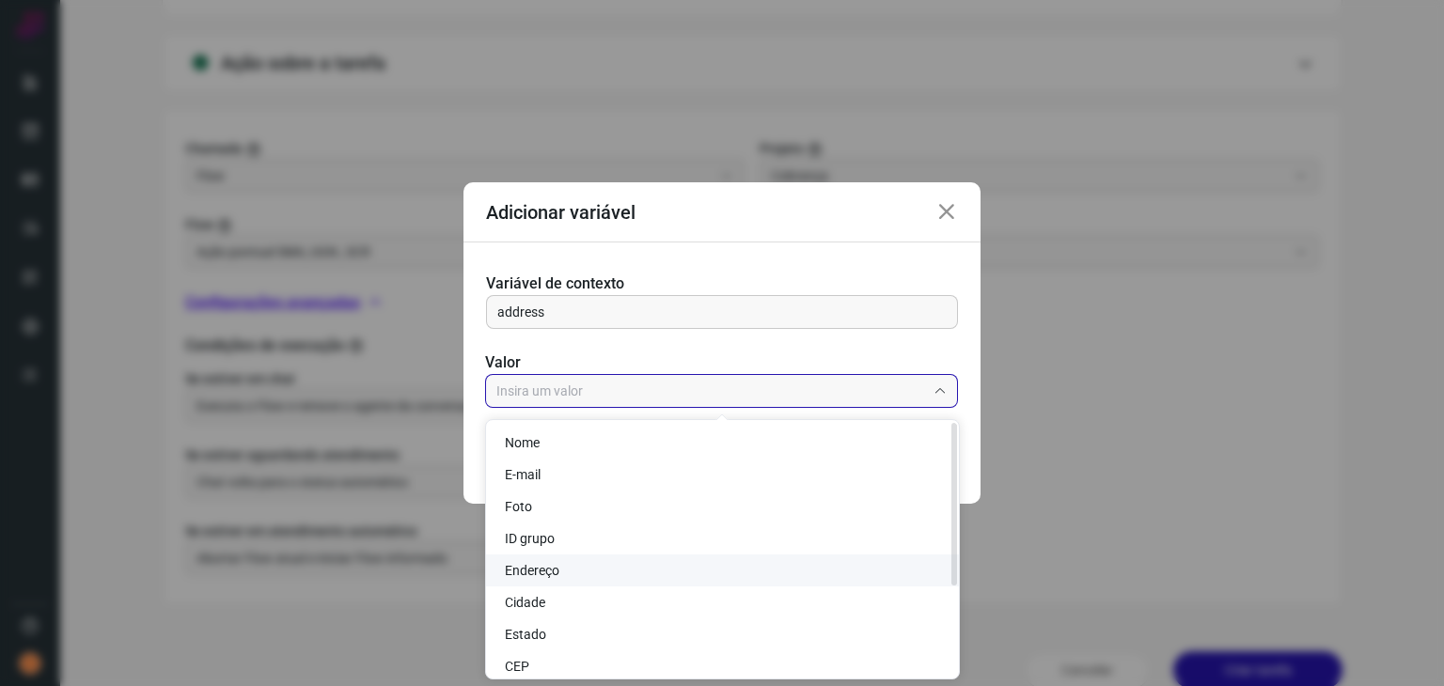
click at [561, 568] on li "Endereço" at bounding box center [722, 571] width 473 height 32
type input "Endereço"
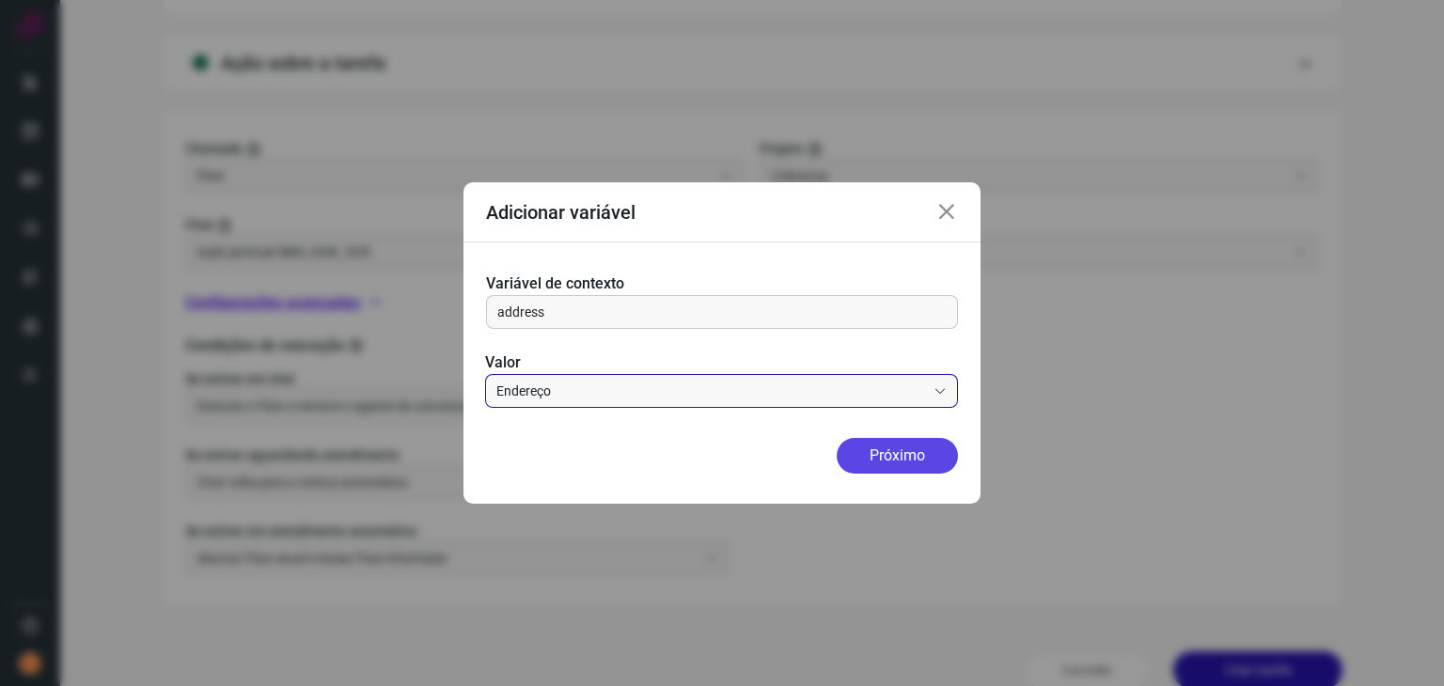
click at [898, 448] on button "Próximo" at bounding box center [896, 456] width 121 height 36
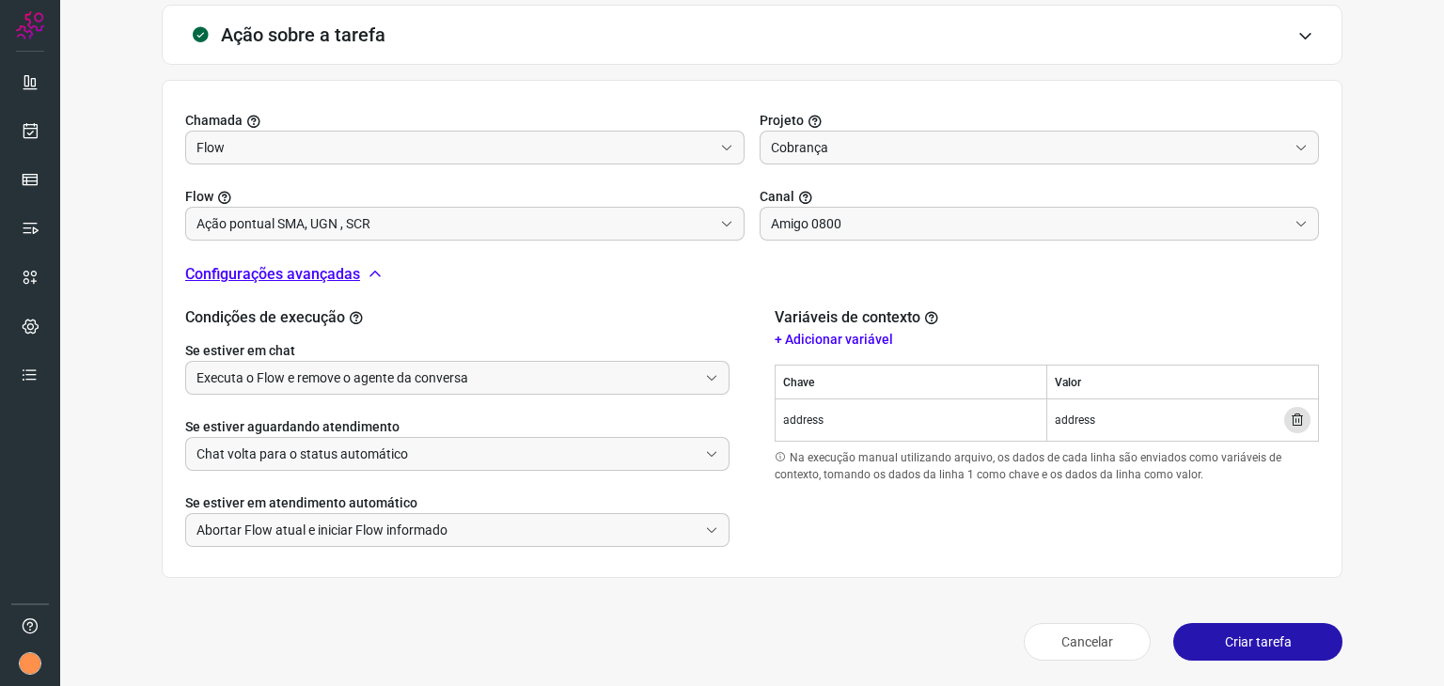
scroll to position [574, 0]
click at [1247, 646] on button "Criar tarefa" at bounding box center [1257, 641] width 169 height 38
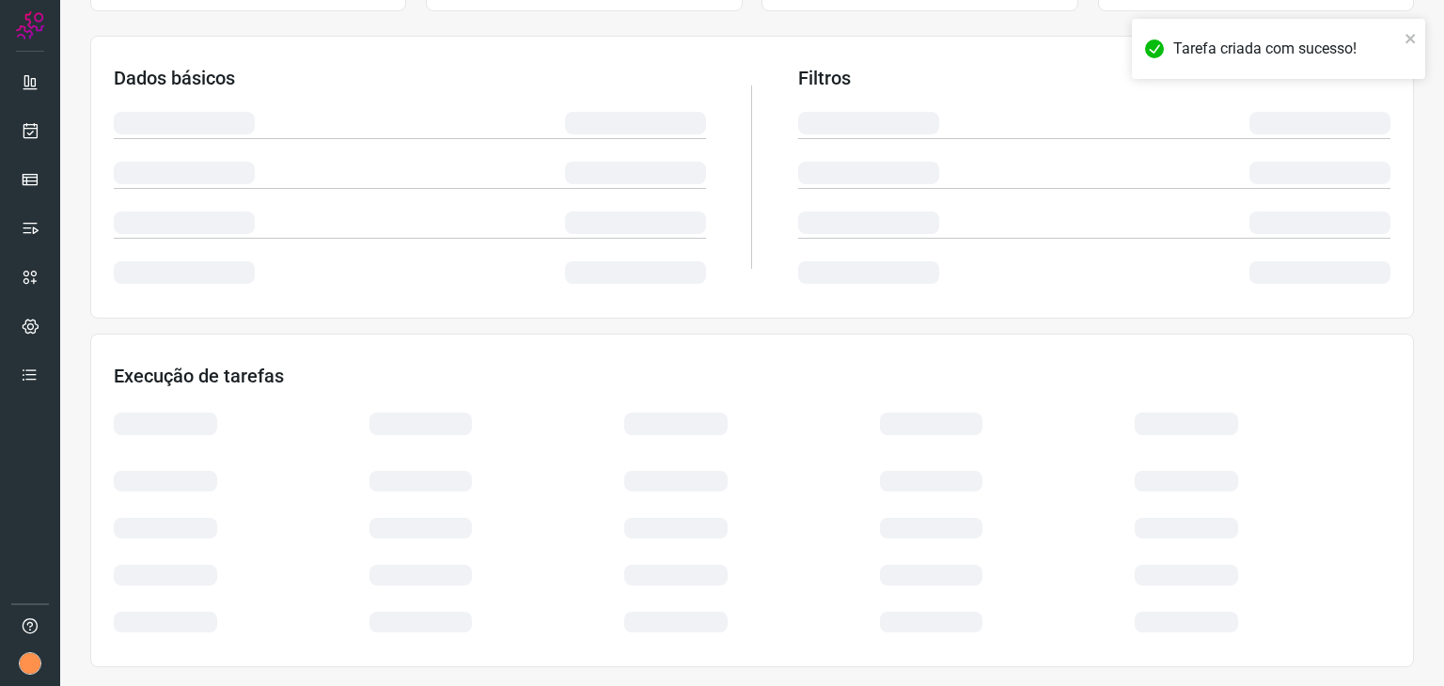
scroll to position [282, 0]
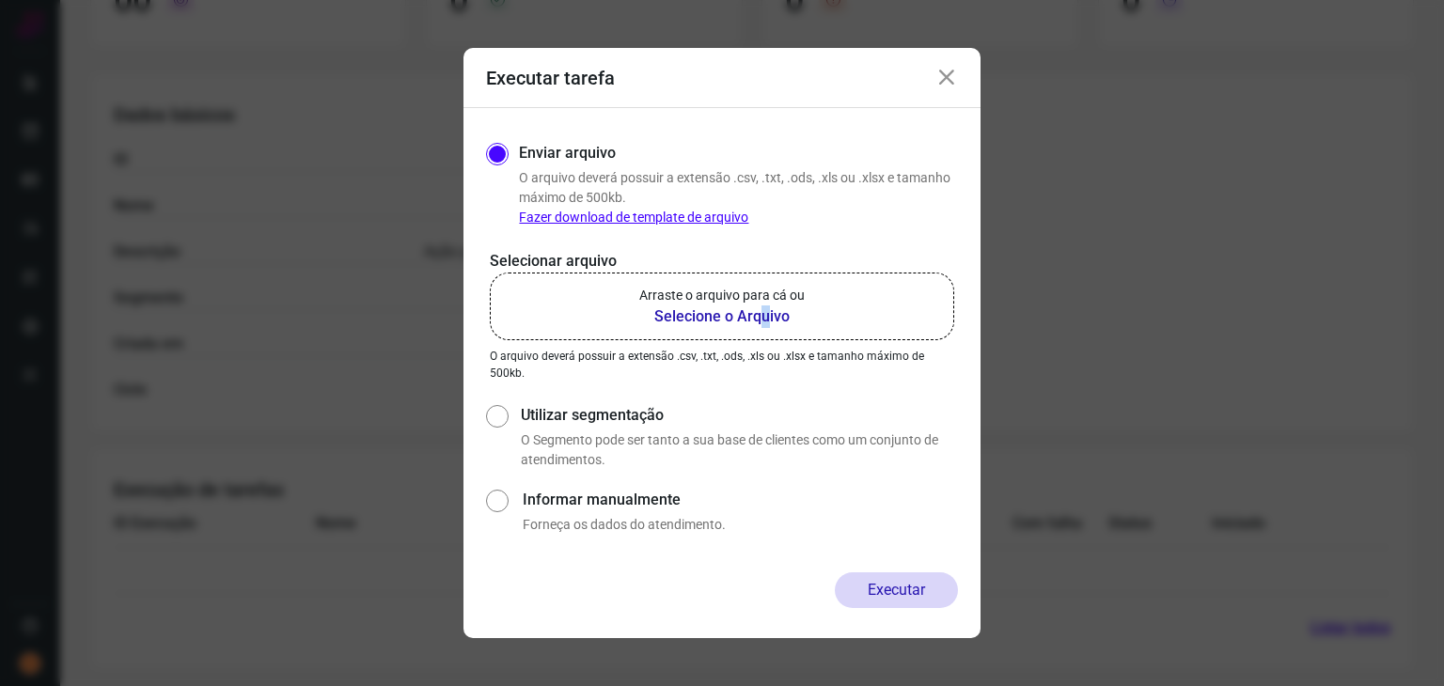
click at [764, 317] on b "Selecione o Arquivo" at bounding box center [721, 316] width 165 height 23
click at [0, 0] on input "Arraste o arquivo para cá ou Selecione o Arquivo" at bounding box center [0, 0] width 0 height 0
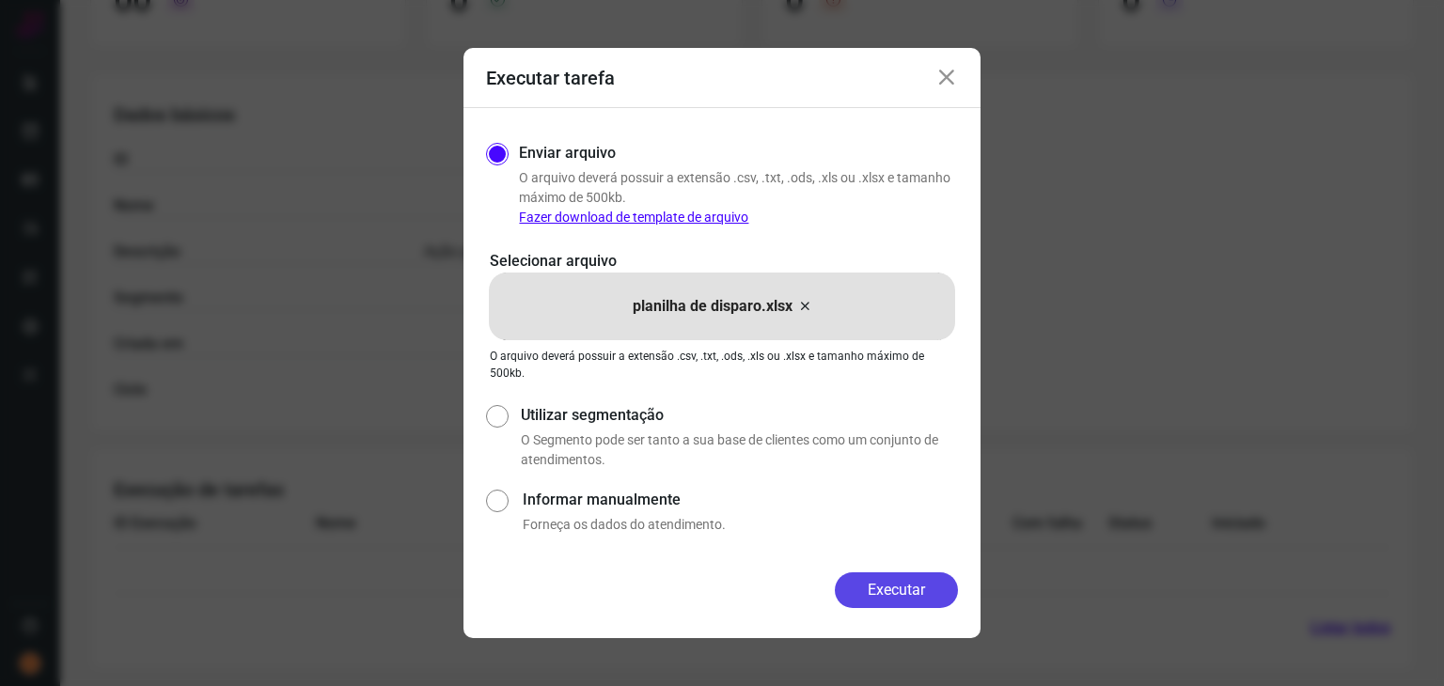
click at [888, 592] on button "Executar" at bounding box center [896, 590] width 123 height 36
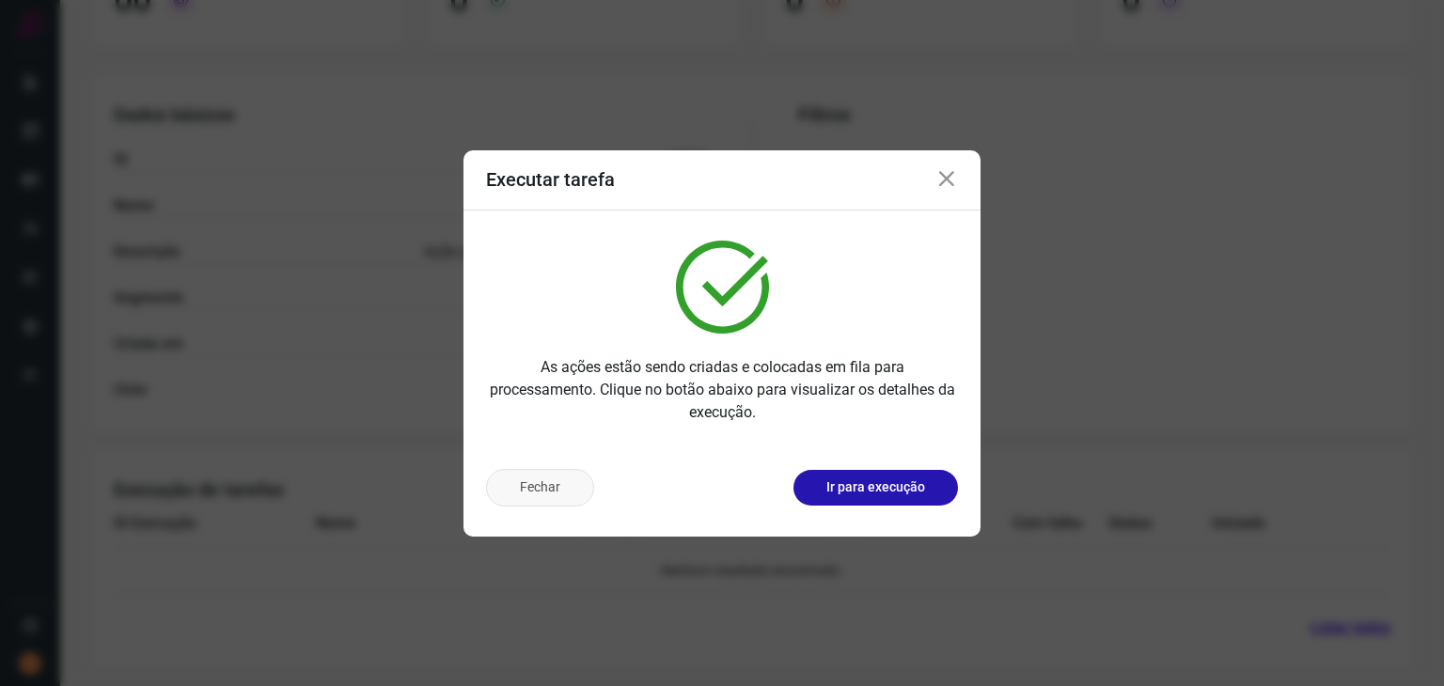
click at [547, 491] on button "Fechar" at bounding box center [540, 488] width 108 height 38
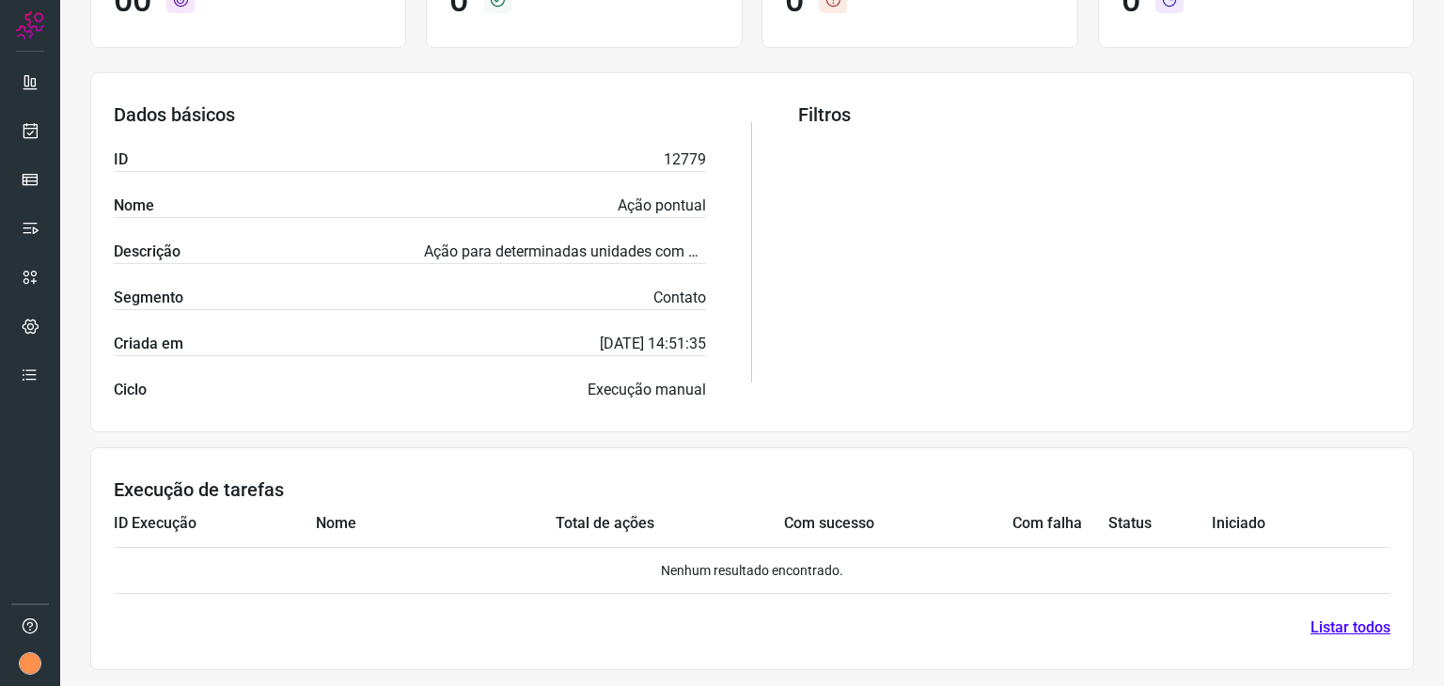
scroll to position [0, 0]
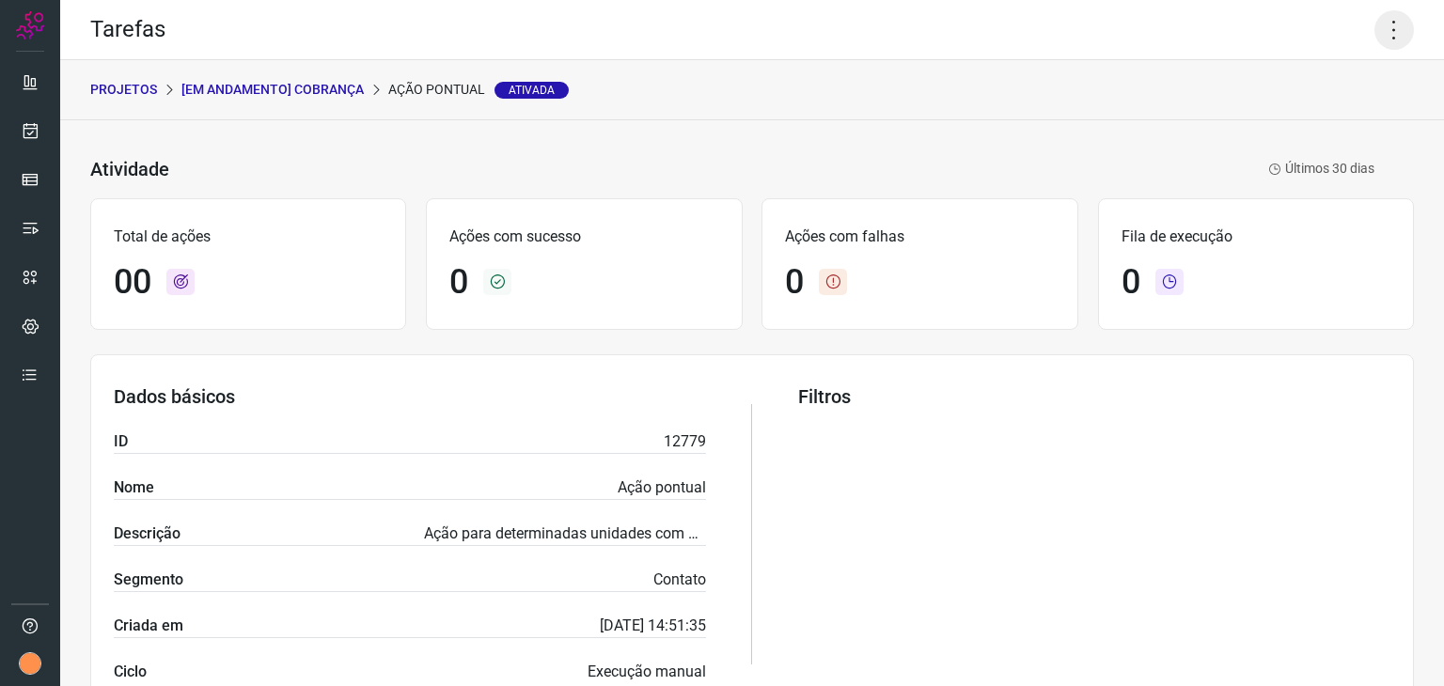
click at [1388, 26] on icon at bounding box center [1393, 29] width 39 height 39
click at [1312, 125] on li "Executar" at bounding box center [1312, 123] width 171 height 30
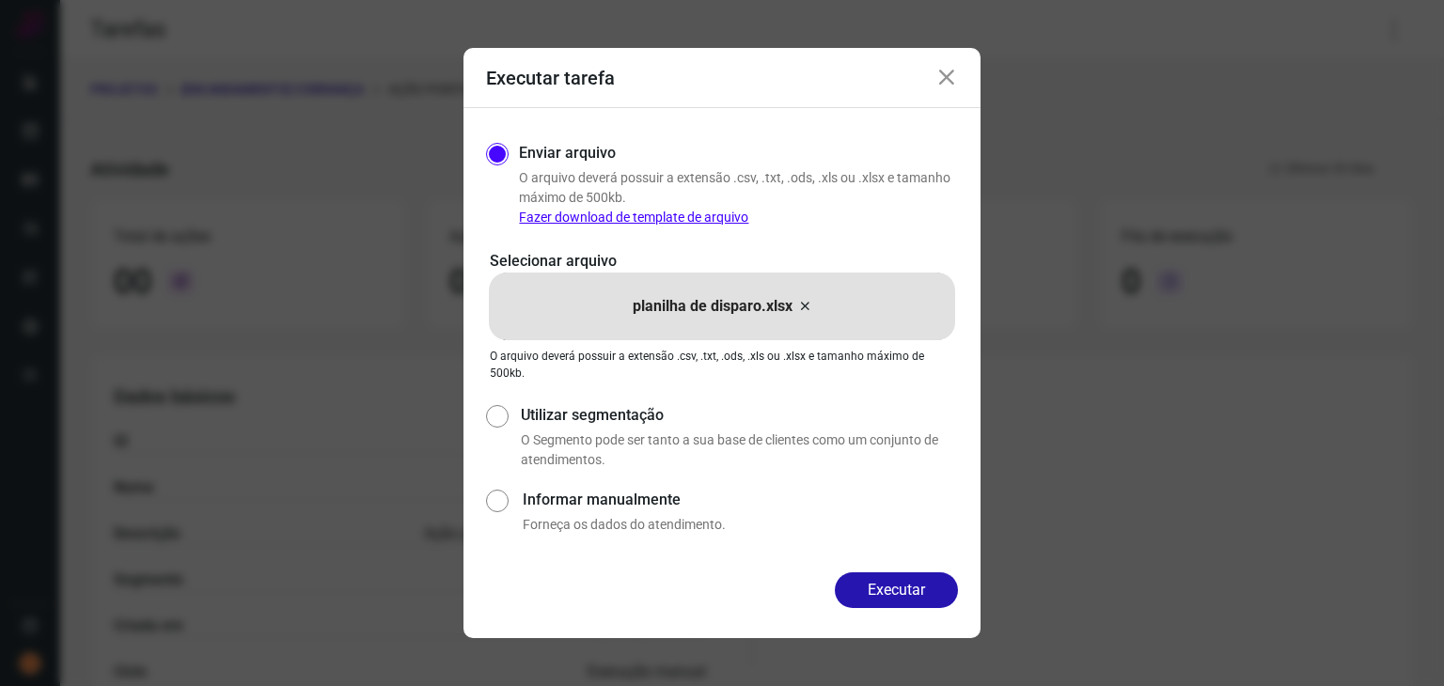
click at [645, 298] on p "planilha de disparo.xlsx" at bounding box center [713, 306] width 160 height 23
click at [0, 0] on input "planilha de disparo.xlsx" at bounding box center [0, 0] width 0 height 0
click at [898, 598] on button "Executar" at bounding box center [896, 590] width 123 height 36
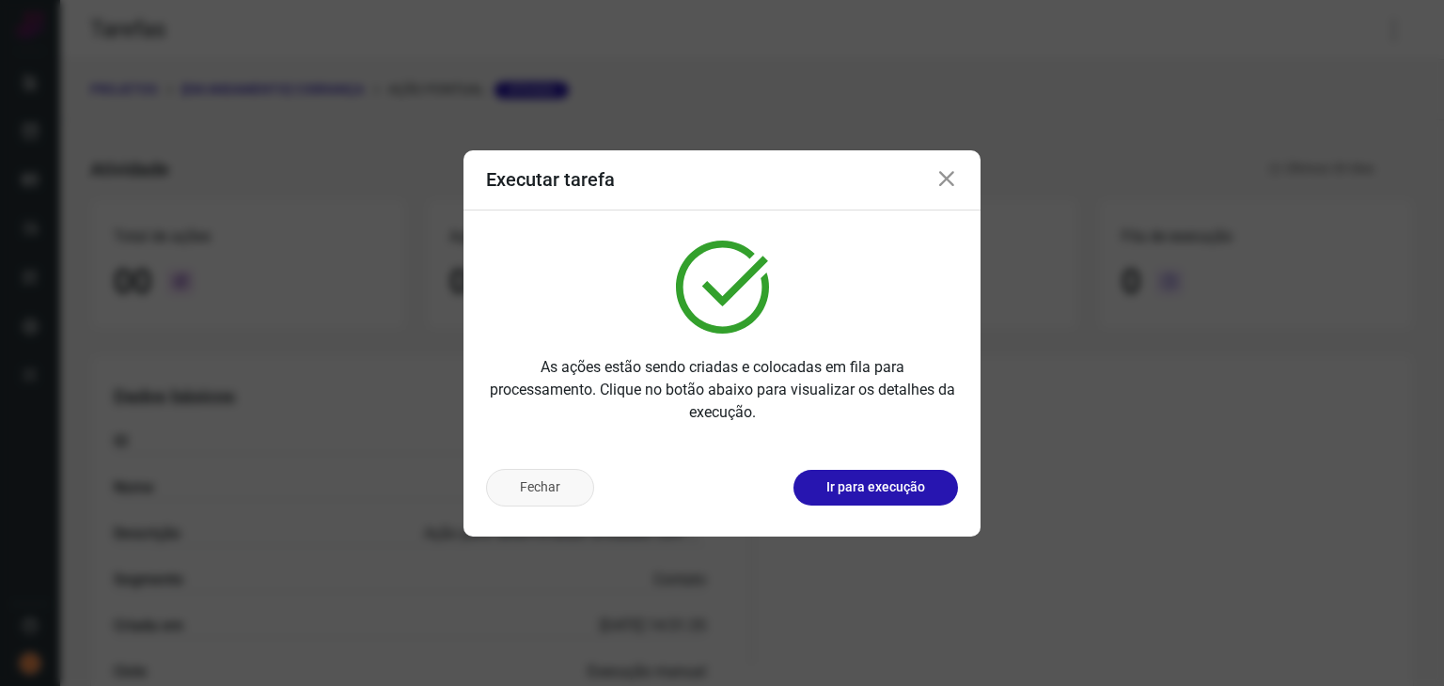
click at [534, 484] on button "Fechar" at bounding box center [540, 488] width 108 height 38
